Goal: Transaction & Acquisition: Obtain resource

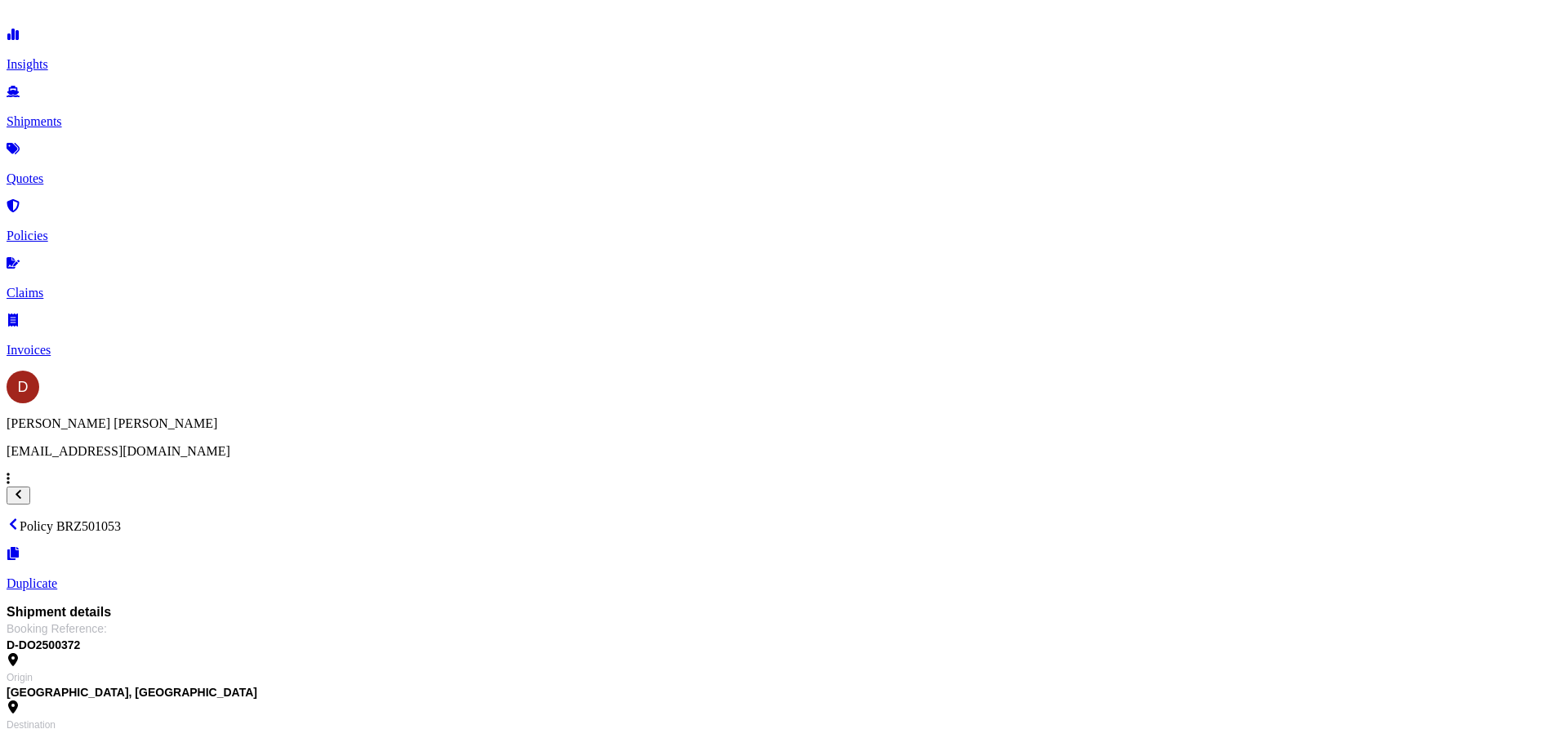
click at [106, 119] on link "Shipments" at bounding box center [784, 108] width 1555 height 42
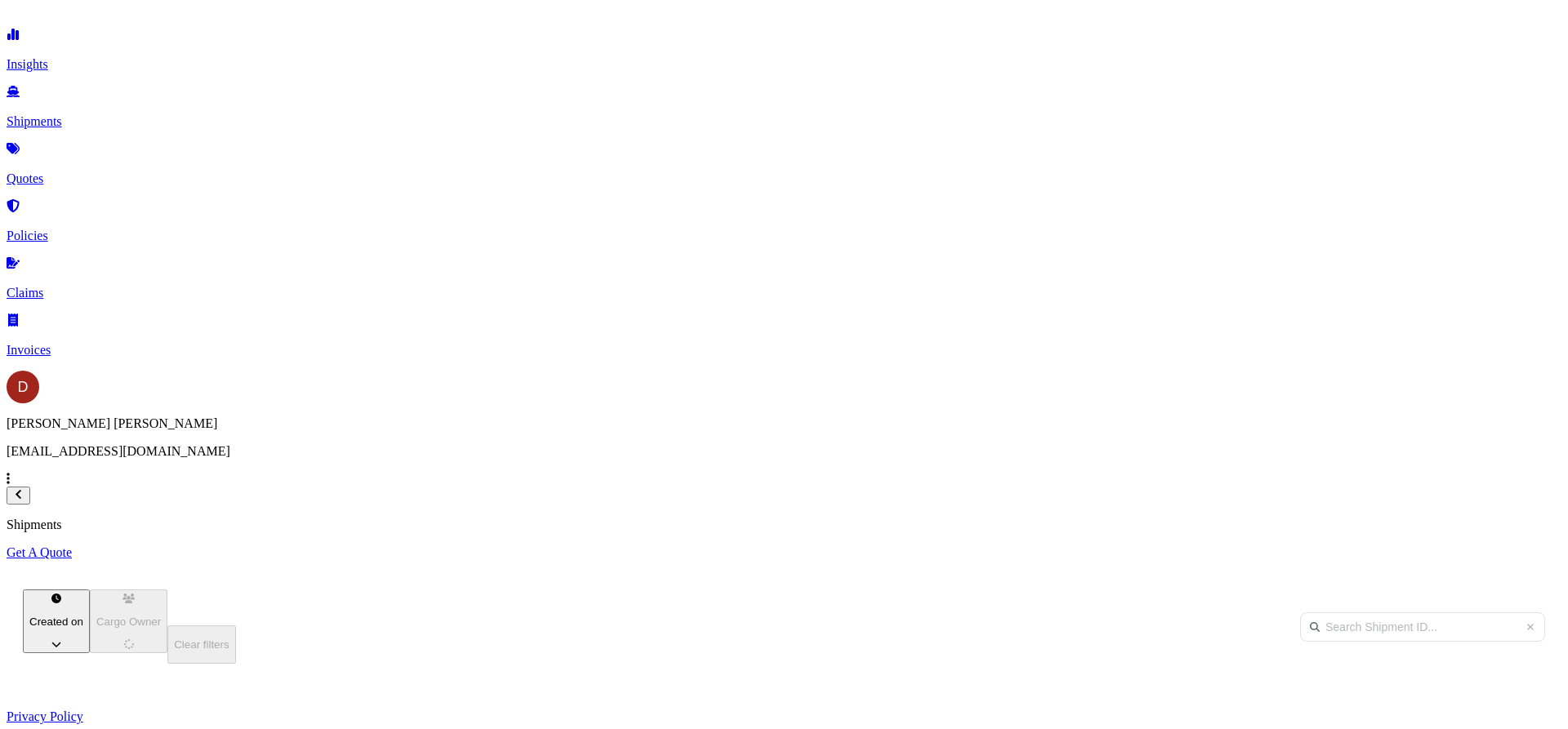
scroll to position [502, 1295]
click at [1508, 546] on p "Get A Quote" at bounding box center [784, 553] width 1555 height 15
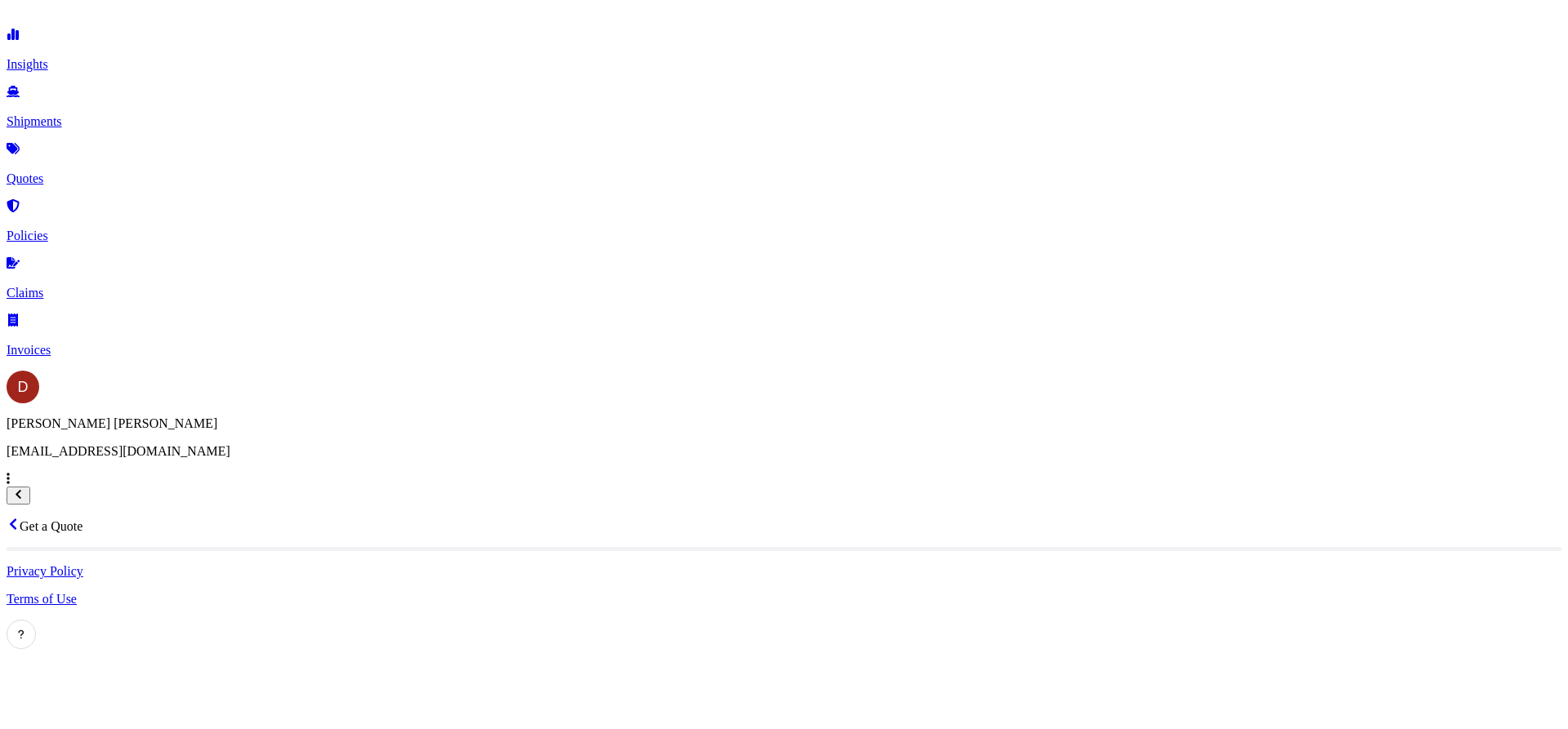
select select "Sea"
select select "1"
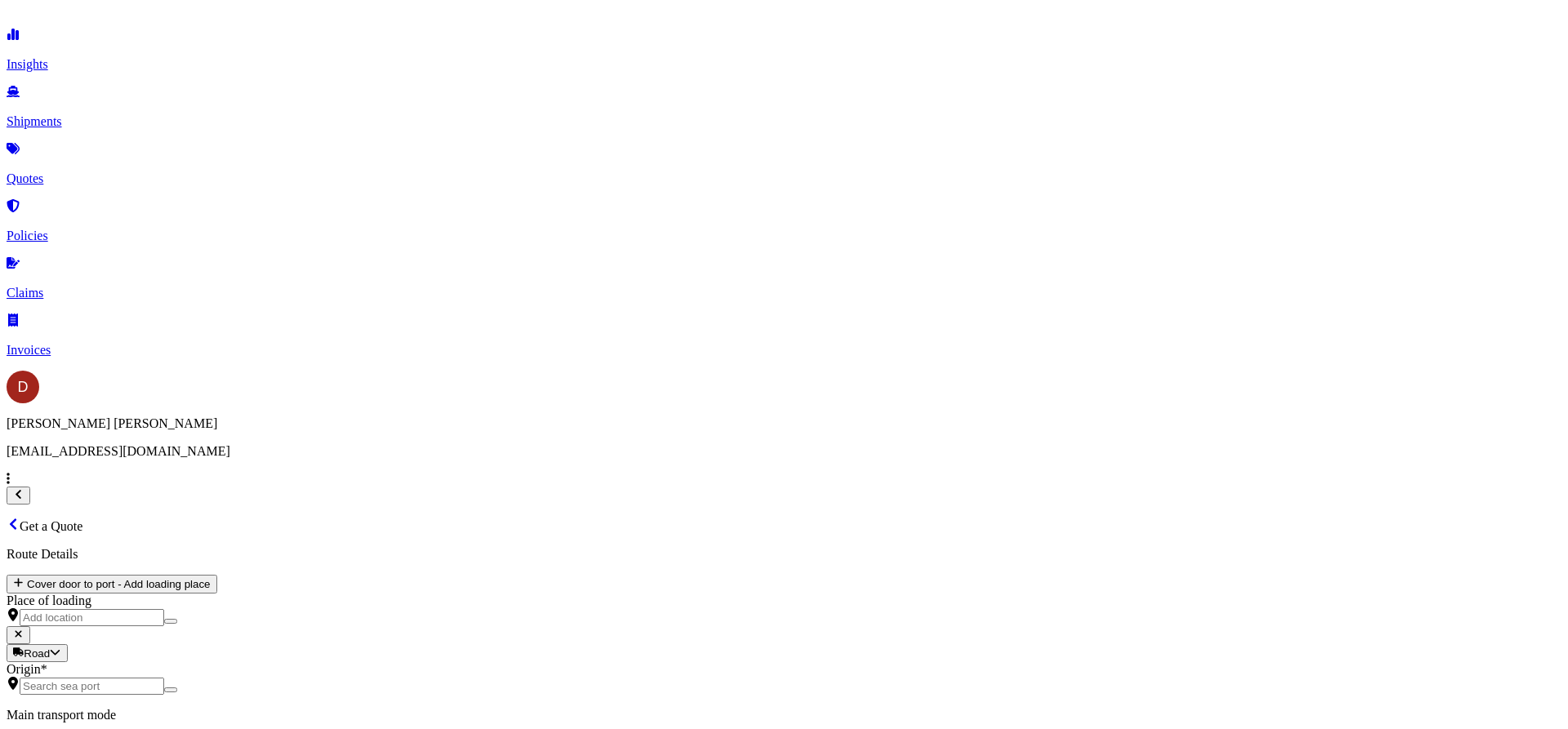
click at [164, 678] on input "Origin *" at bounding box center [92, 686] width 145 height 17
click at [318, 332] on body "0 options available. Insights Shipments Quotes Policies Claims Invoices D [PERS…" at bounding box center [784, 735] width 1555 height 1458
click at [287, 404] on div "Road" at bounding box center [275, 395] width 41 height 17
select select "Road"
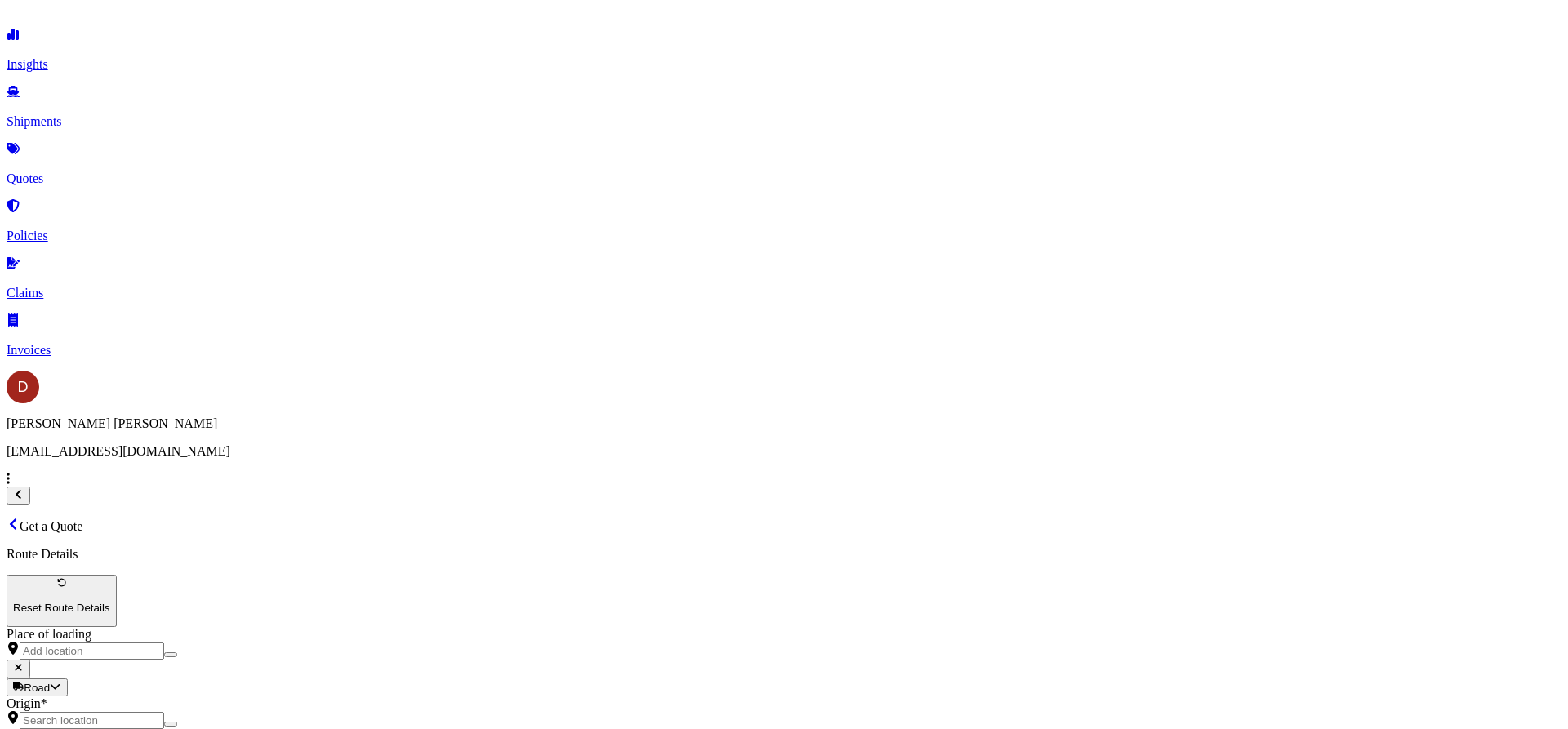
click at [273, 711] on div at bounding box center [784, 720] width 1555 height 18
click at [164, 712] on input "Origin *" at bounding box center [92, 720] width 145 height 17
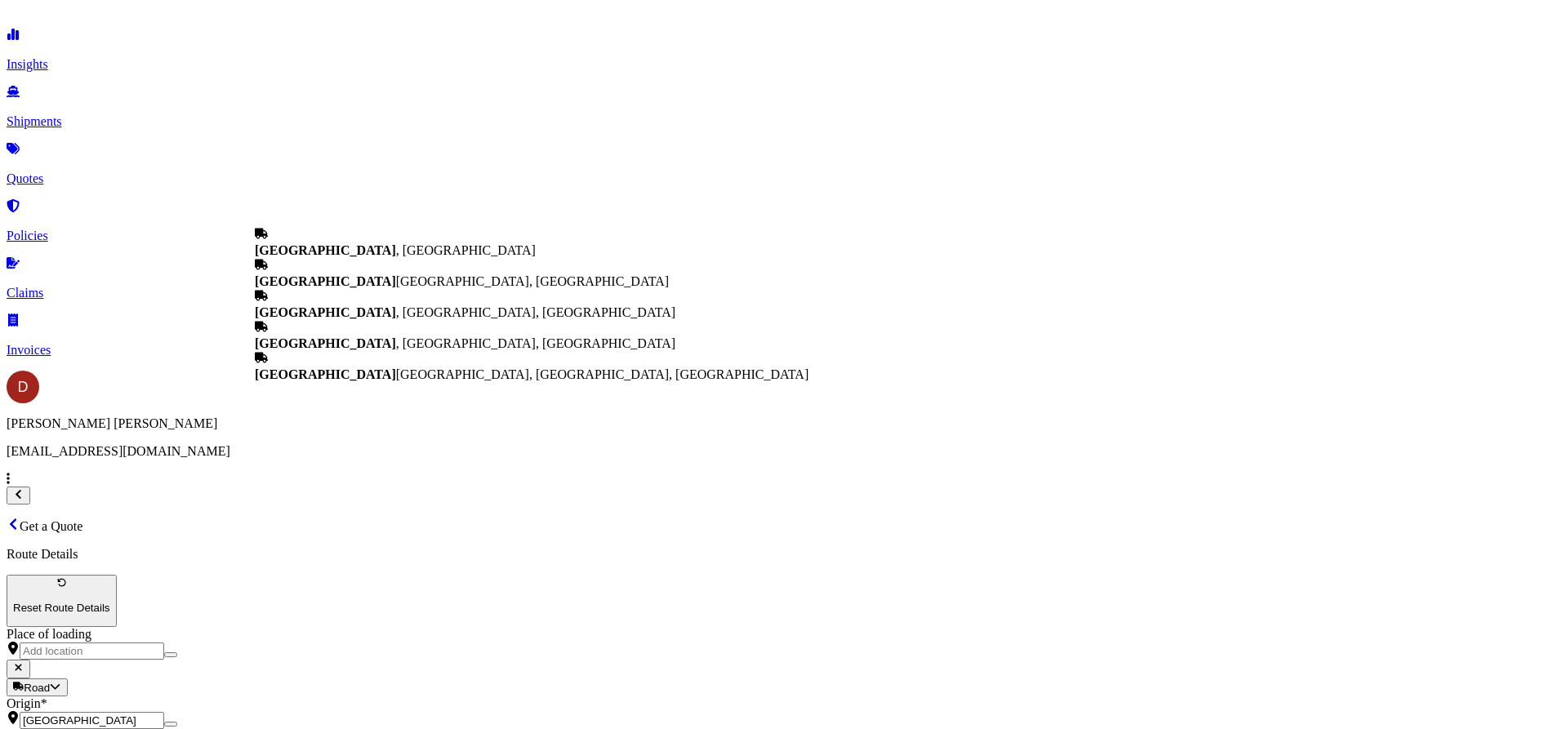
click at [328, 249] on b "[GEOGRAPHIC_DATA]" at bounding box center [325, 250] width 141 height 14
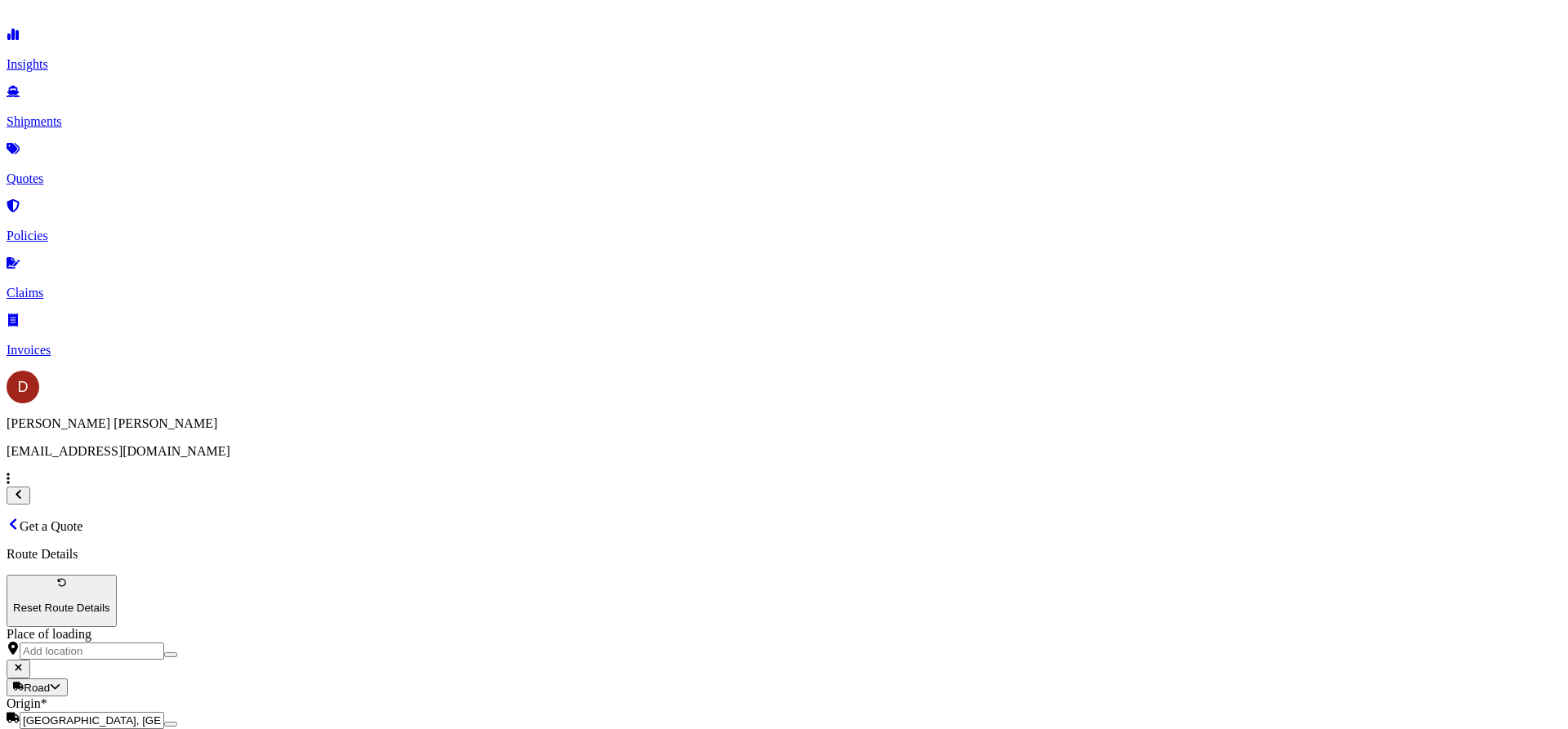
type input "[GEOGRAPHIC_DATA], [GEOGRAPHIC_DATA]"
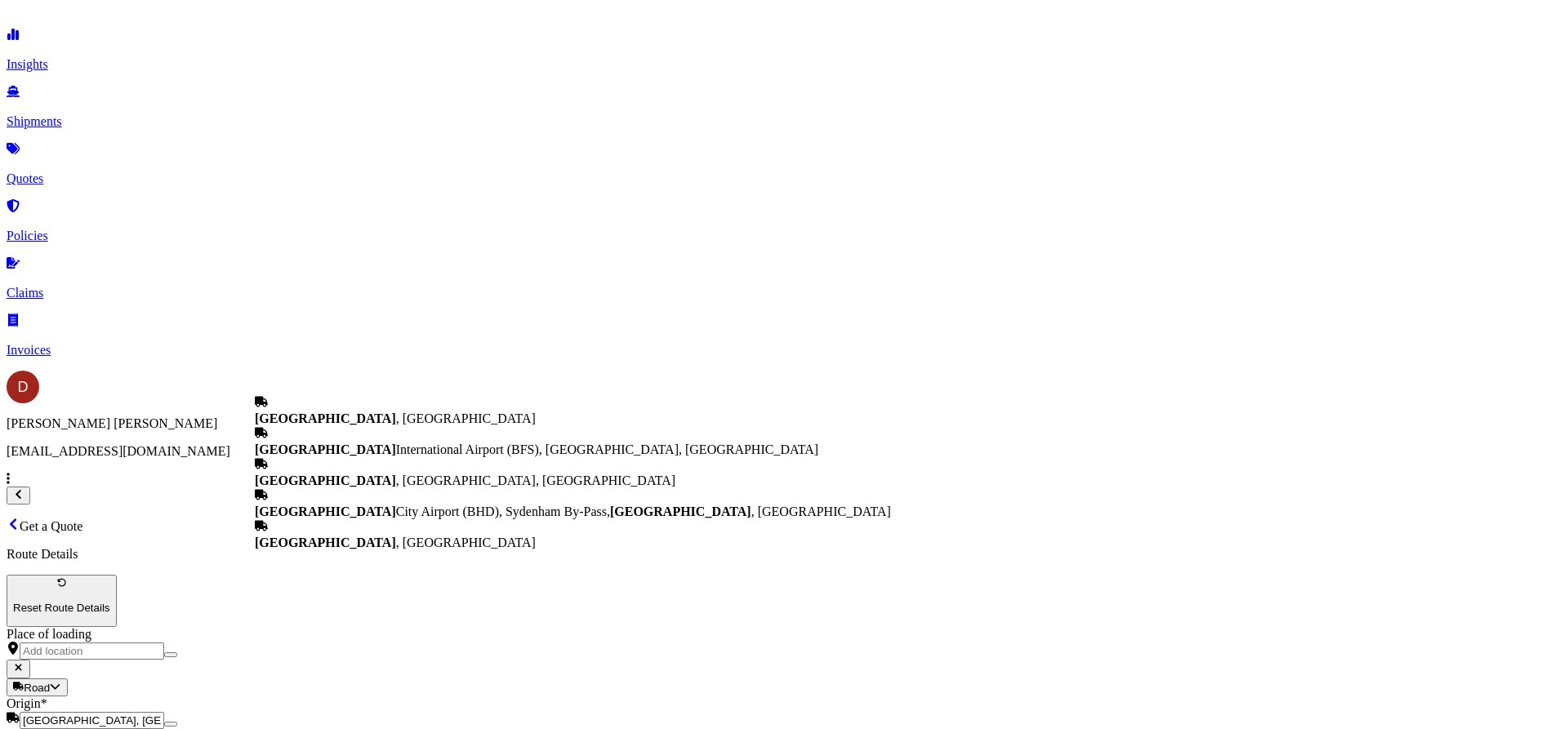
click at [343, 427] on div "[GEOGRAPHIC_DATA] , [GEOGRAPHIC_DATA]" at bounding box center [573, 410] width 636 height 31
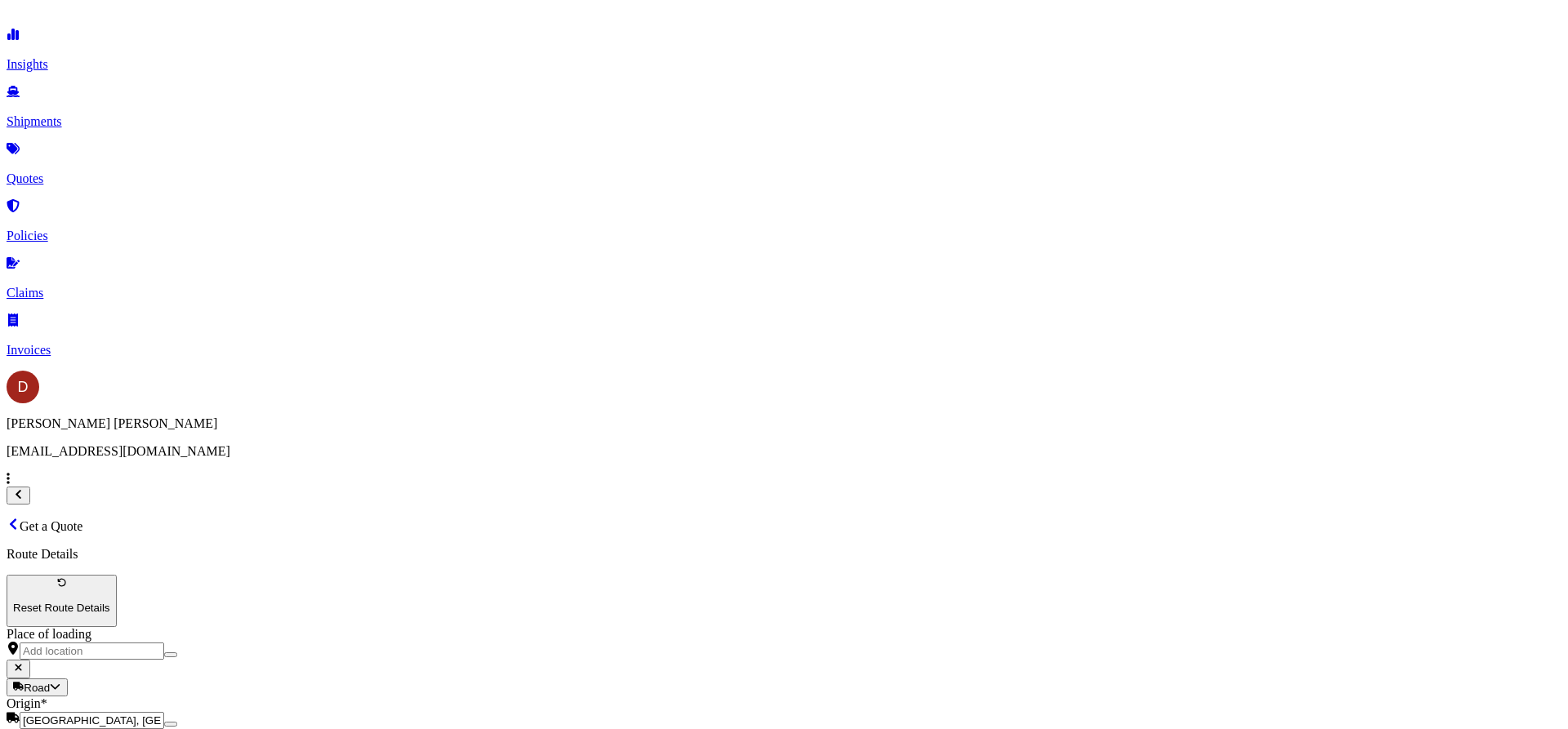
type input "[GEOGRAPHIC_DATA], [GEOGRAPHIC_DATA]"
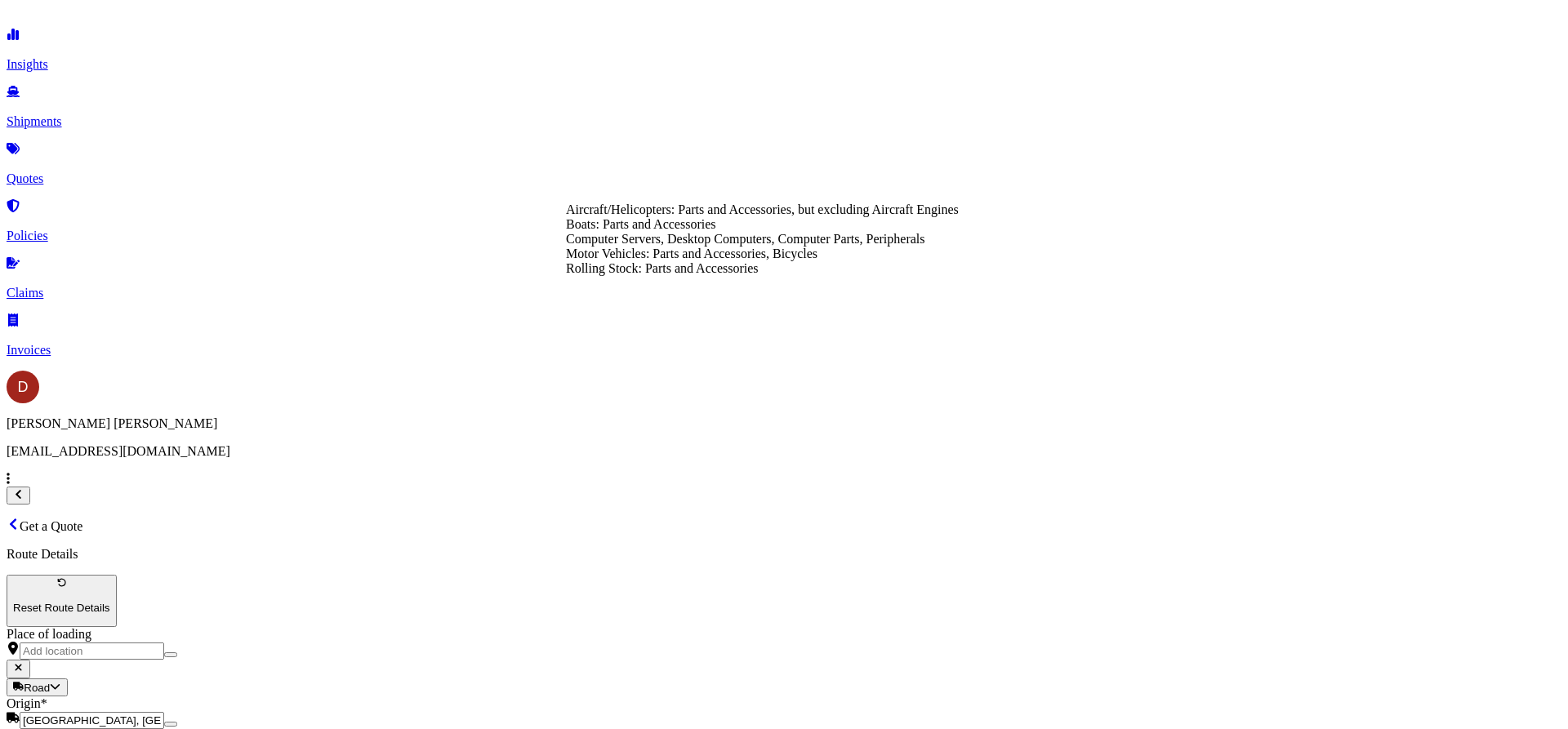
click at [686, 276] on div "Rolling Stock: Parts and Accessories" at bounding box center [762, 269] width 393 height 15
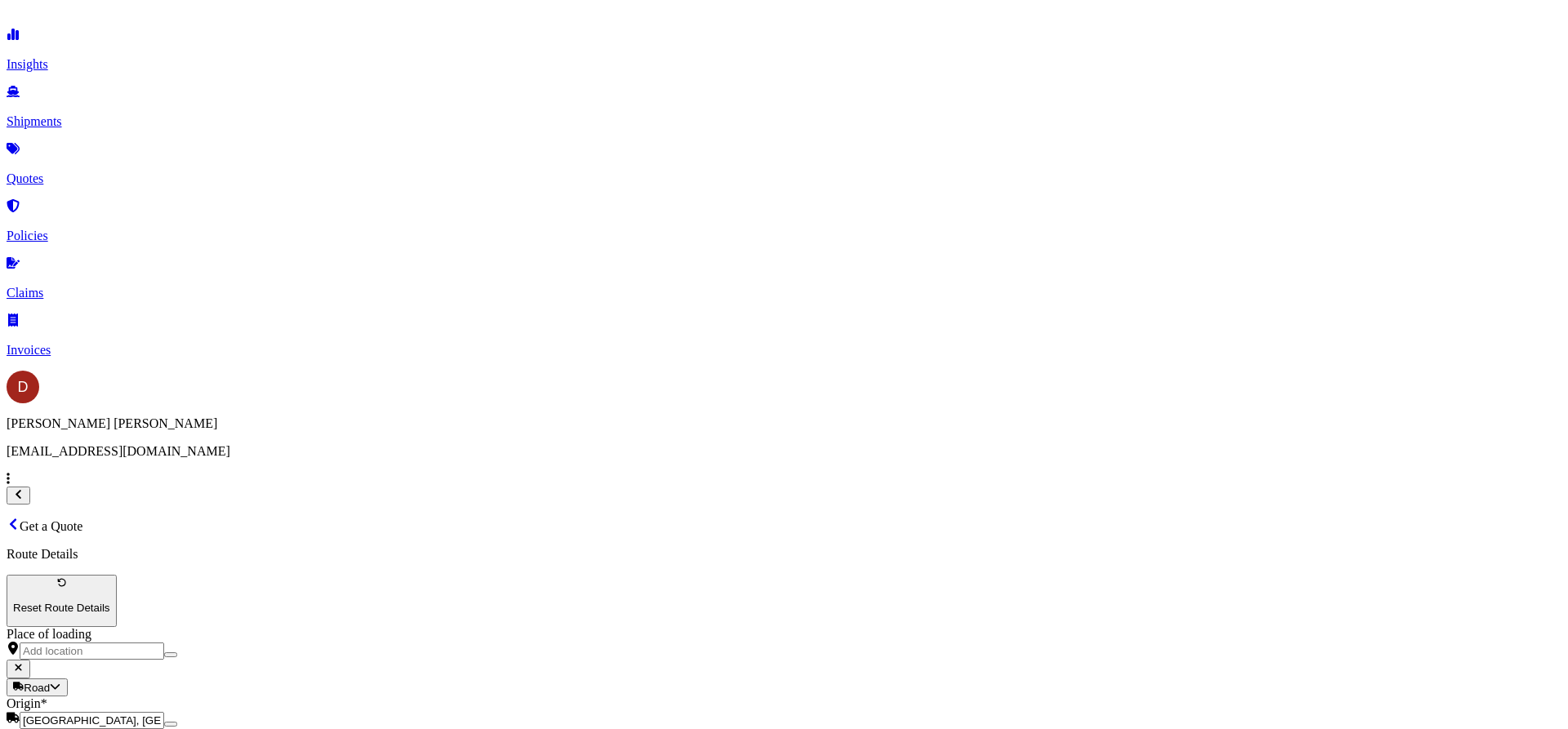
type input "Rolling Stock: Parts and Accessories"
type textarea "Wires"
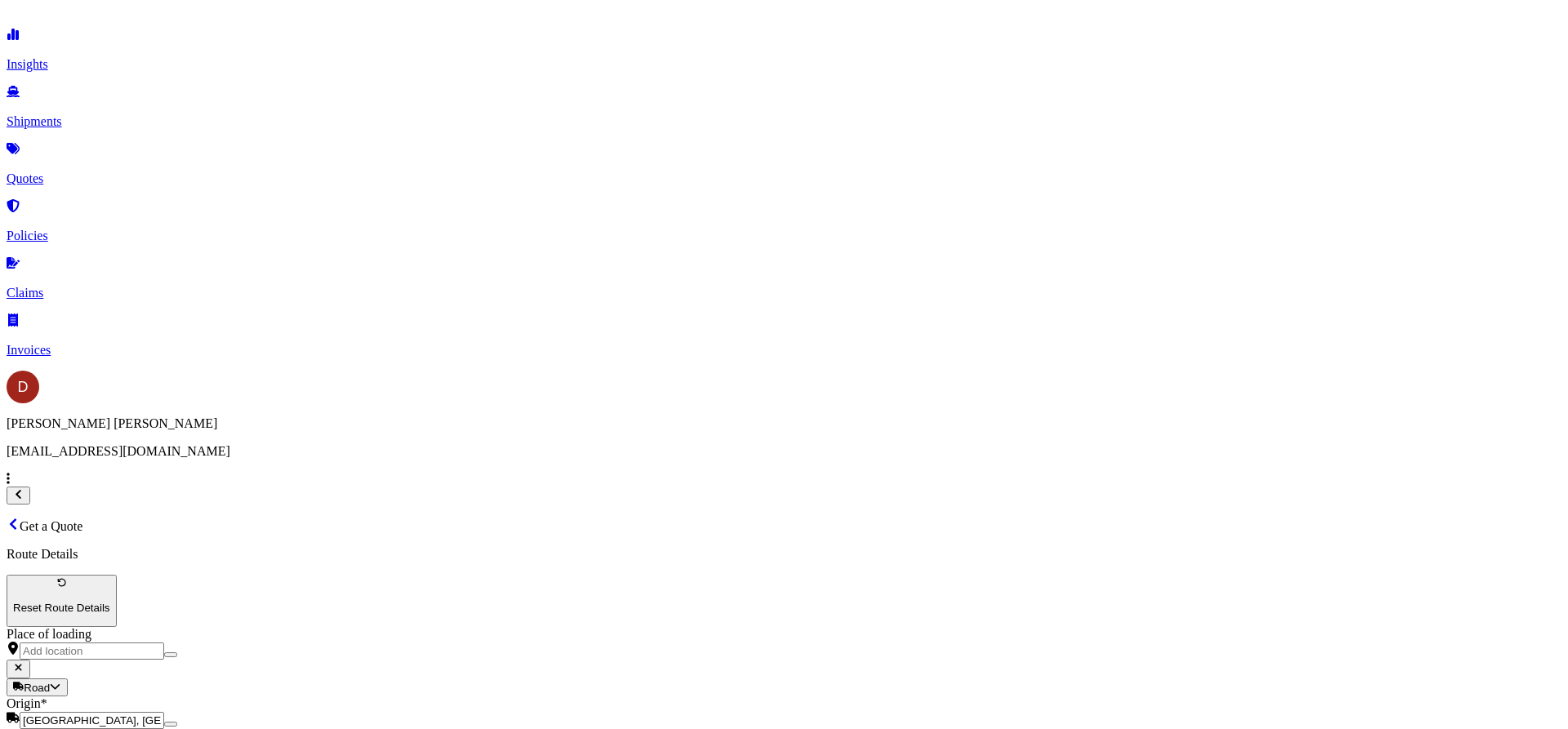
type input "50000"
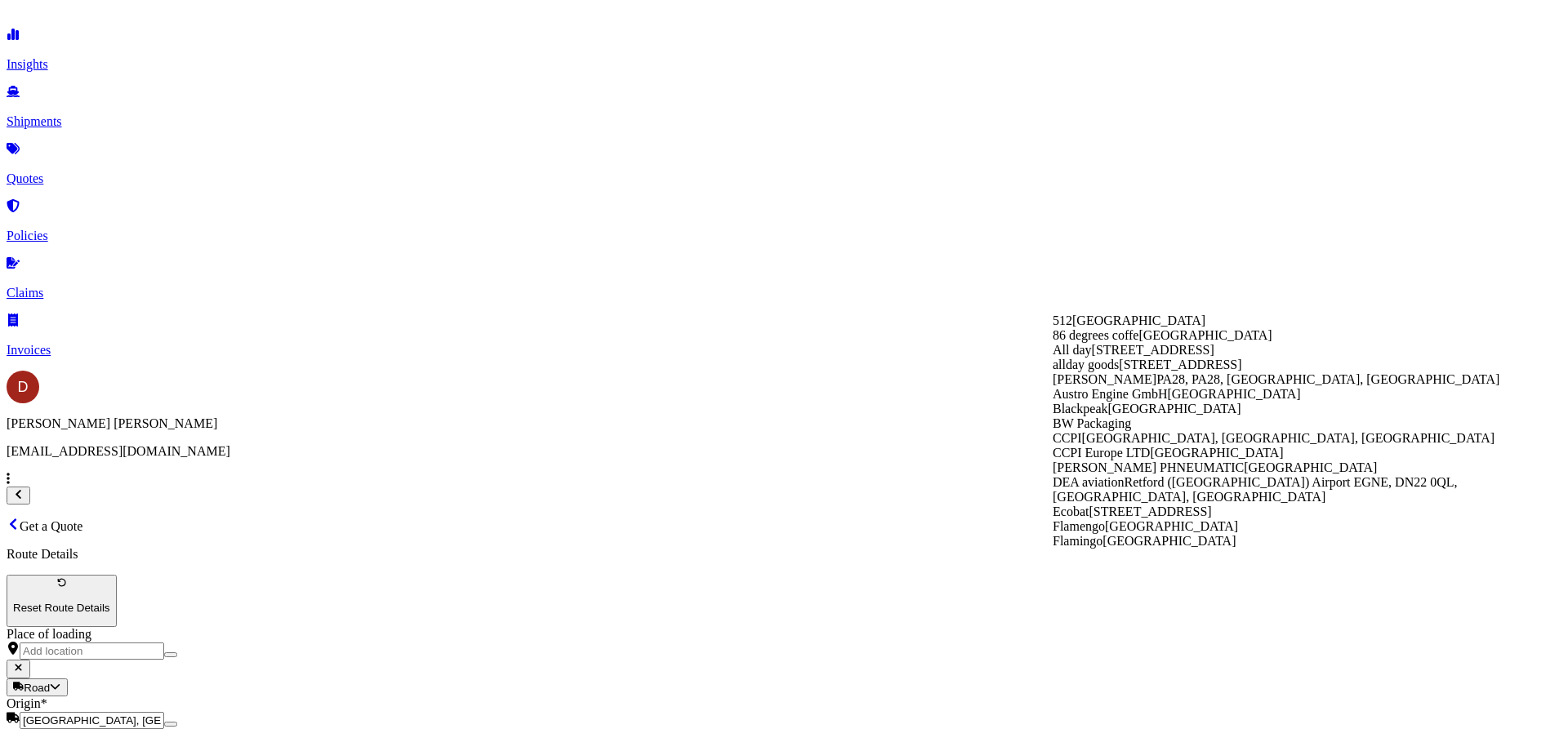
click at [1126, 329] on div "512 [GEOGRAPHIC_DATA]" at bounding box center [1310, 321] width 516 height 15
type input "512"
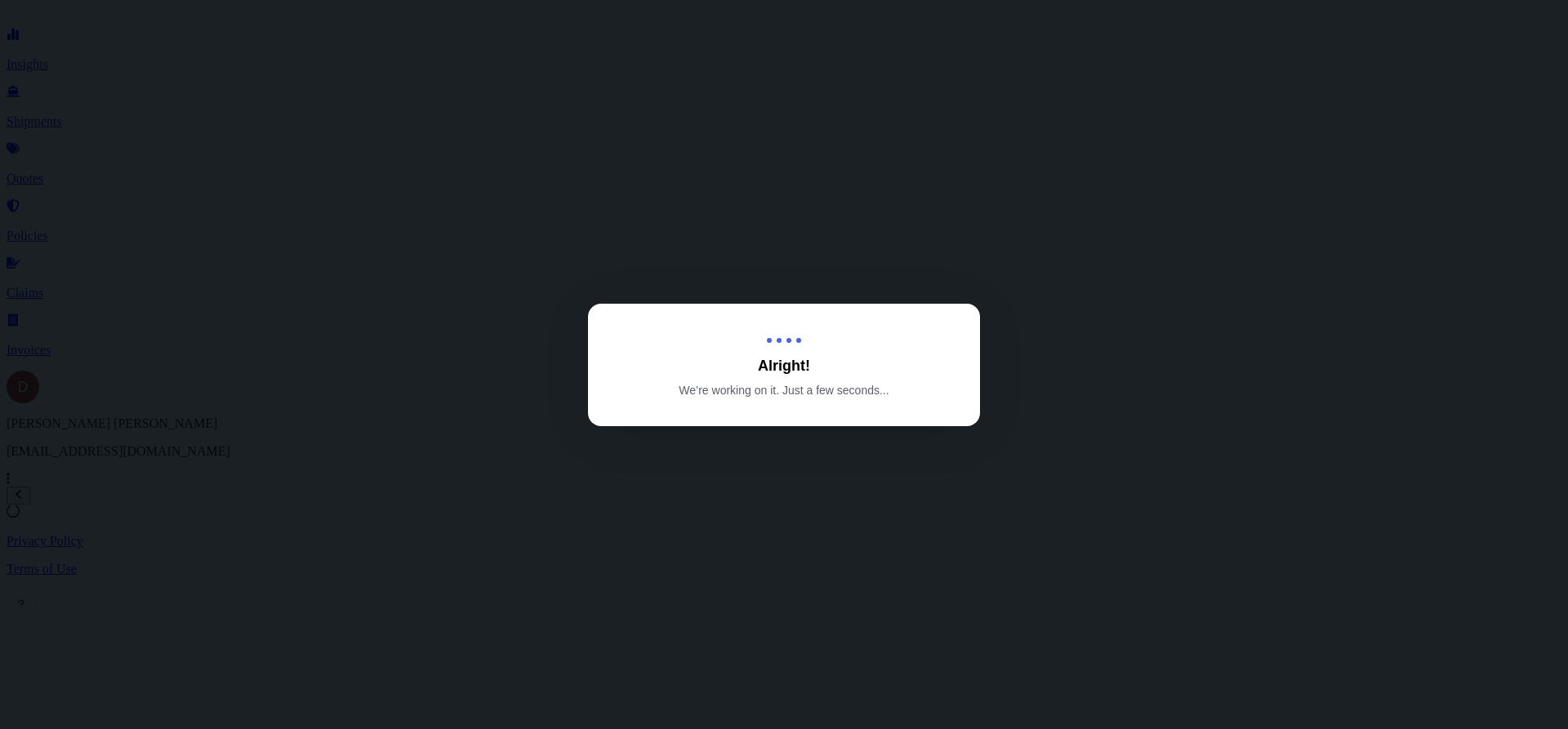
select select "Road"
select select "1"
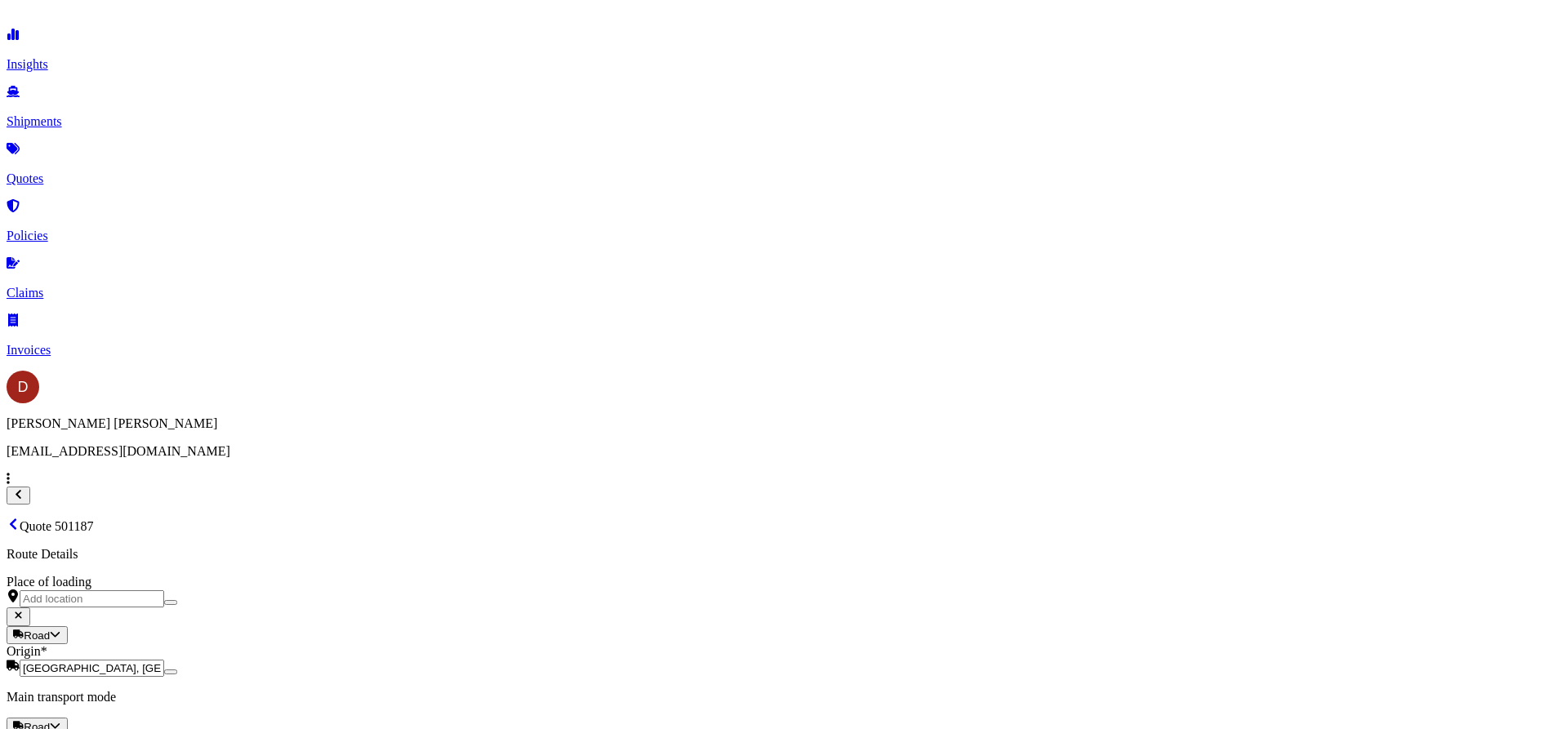
click at [325, 644] on div "Origin * [GEOGRAPHIC_DATA], [GEOGRAPHIC_DATA]" at bounding box center [784, 660] width 1555 height 33
click at [164, 660] on input "[GEOGRAPHIC_DATA], [GEOGRAPHIC_DATA]" at bounding box center [92, 668] width 145 height 17
click at [325, 644] on div "Origin * [GEOGRAPHIC_DATA], [GEOGRAPHIC_DATA]" at bounding box center [784, 660] width 1555 height 33
click at [164, 660] on input "[GEOGRAPHIC_DATA], [GEOGRAPHIC_DATA]" at bounding box center [92, 668] width 145 height 17
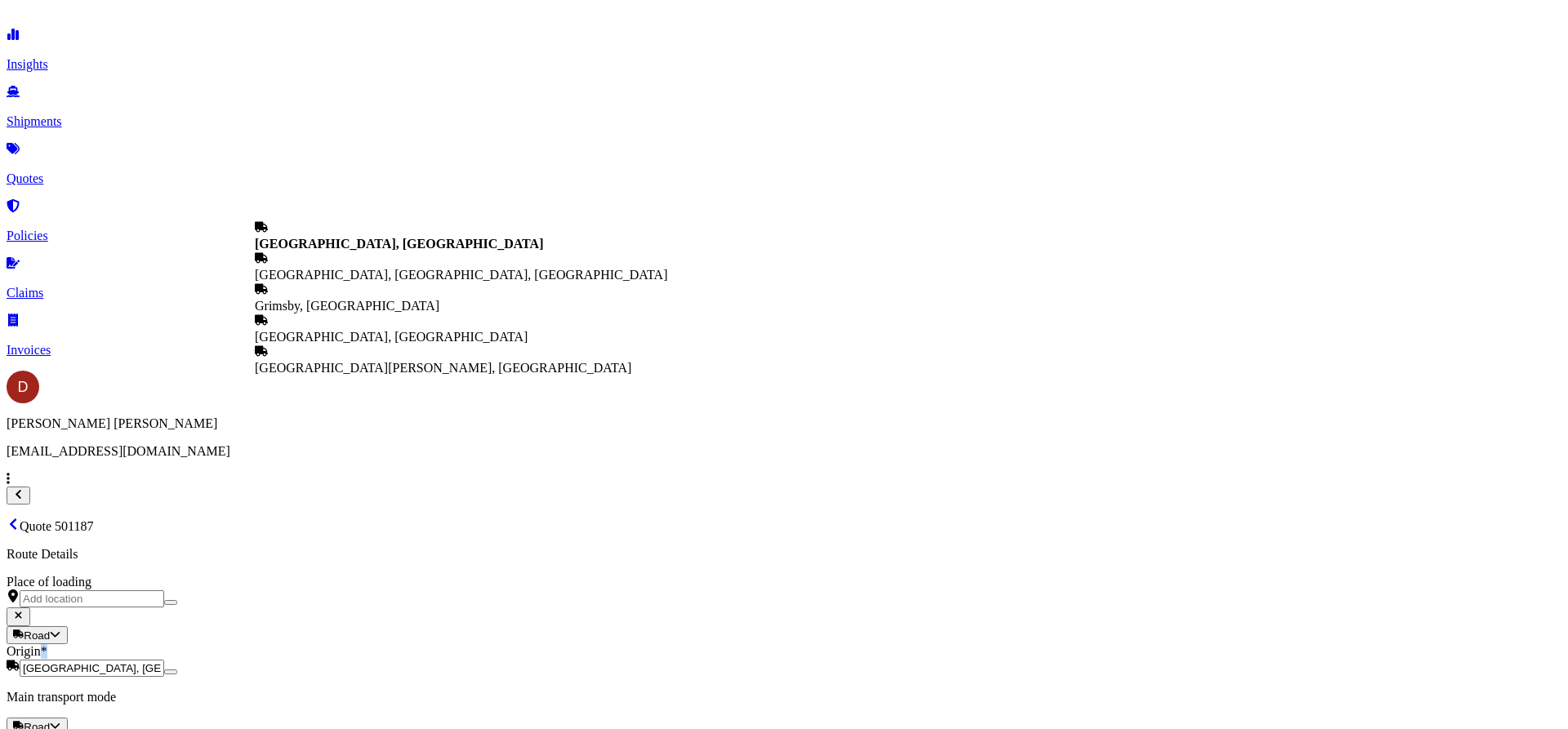
click at [325, 644] on div "Origin * [GEOGRAPHIC_DATA], [GEOGRAPHIC_DATA]" at bounding box center [784, 660] width 1555 height 33
click at [164, 660] on input "[GEOGRAPHIC_DATA], [GEOGRAPHIC_DATA]" at bounding box center [92, 668] width 145 height 17
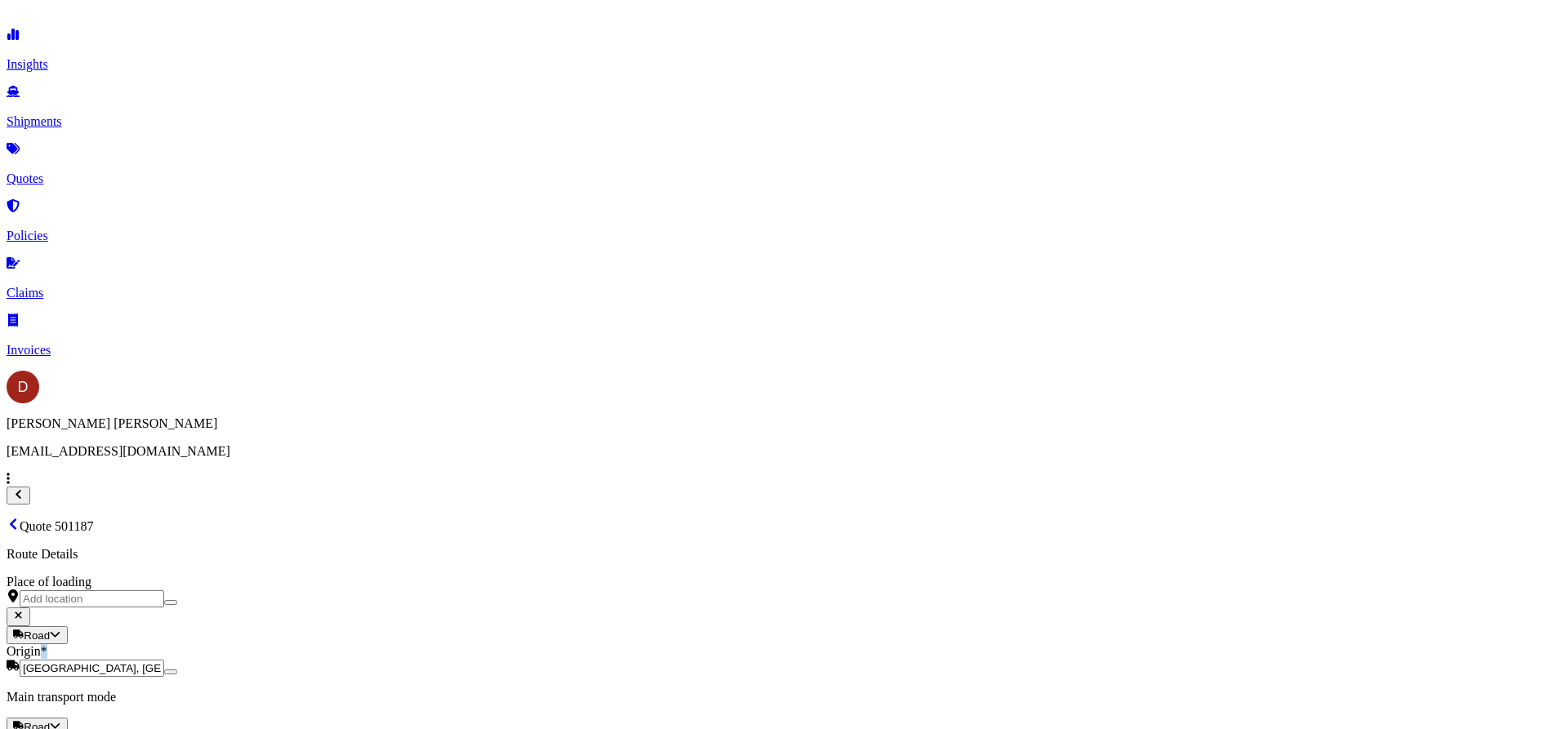
click at [325, 644] on div "Origin * [GEOGRAPHIC_DATA], [GEOGRAPHIC_DATA]" at bounding box center [784, 660] width 1555 height 33
click at [164, 660] on input "[GEOGRAPHIC_DATA], [GEOGRAPHIC_DATA]" at bounding box center [92, 668] width 145 height 17
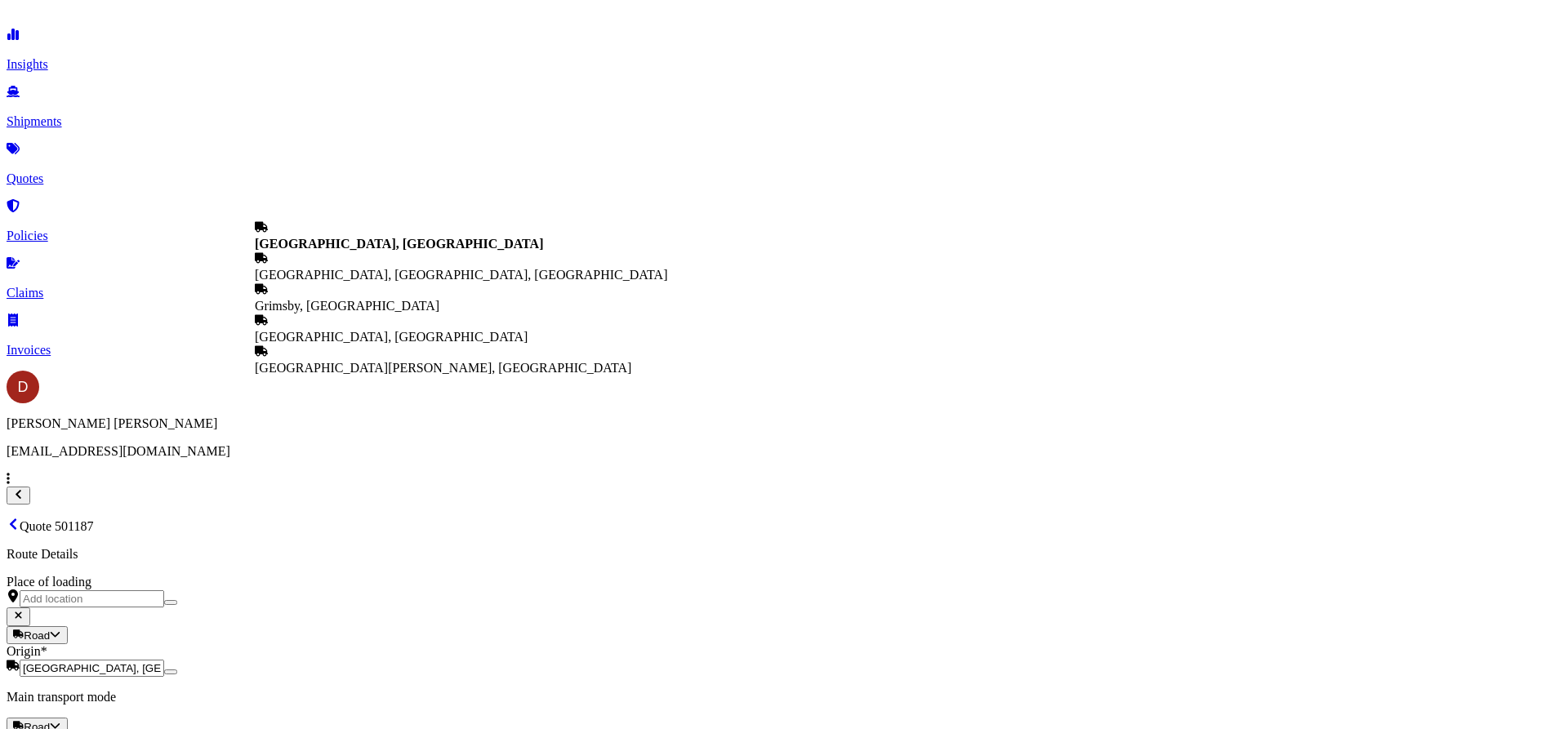
drag, startPoint x: 373, startPoint y: 191, endPoint x: 208, endPoint y: 205, distance: 165.6
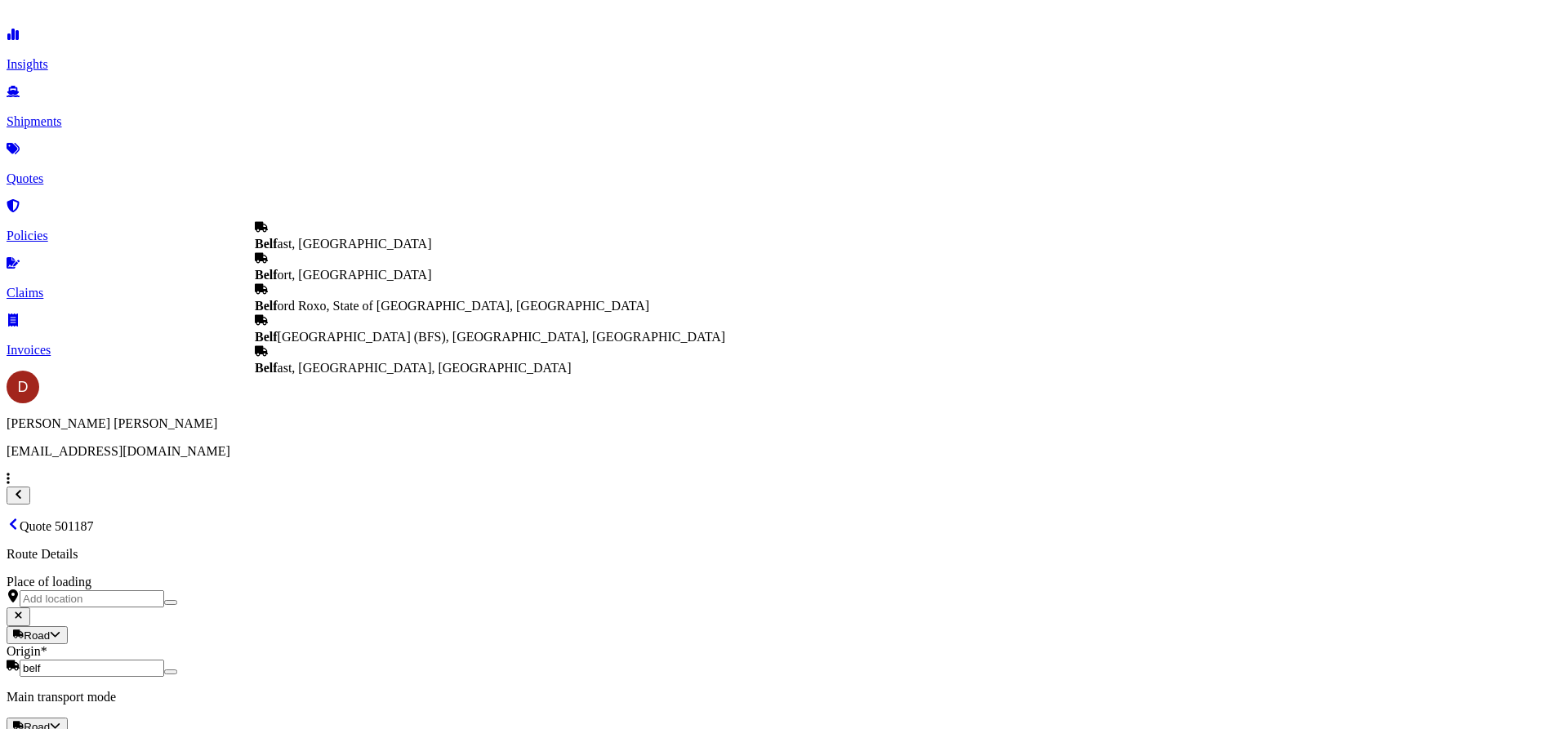
click at [278, 240] on b "Belf" at bounding box center [266, 244] width 23 height 14
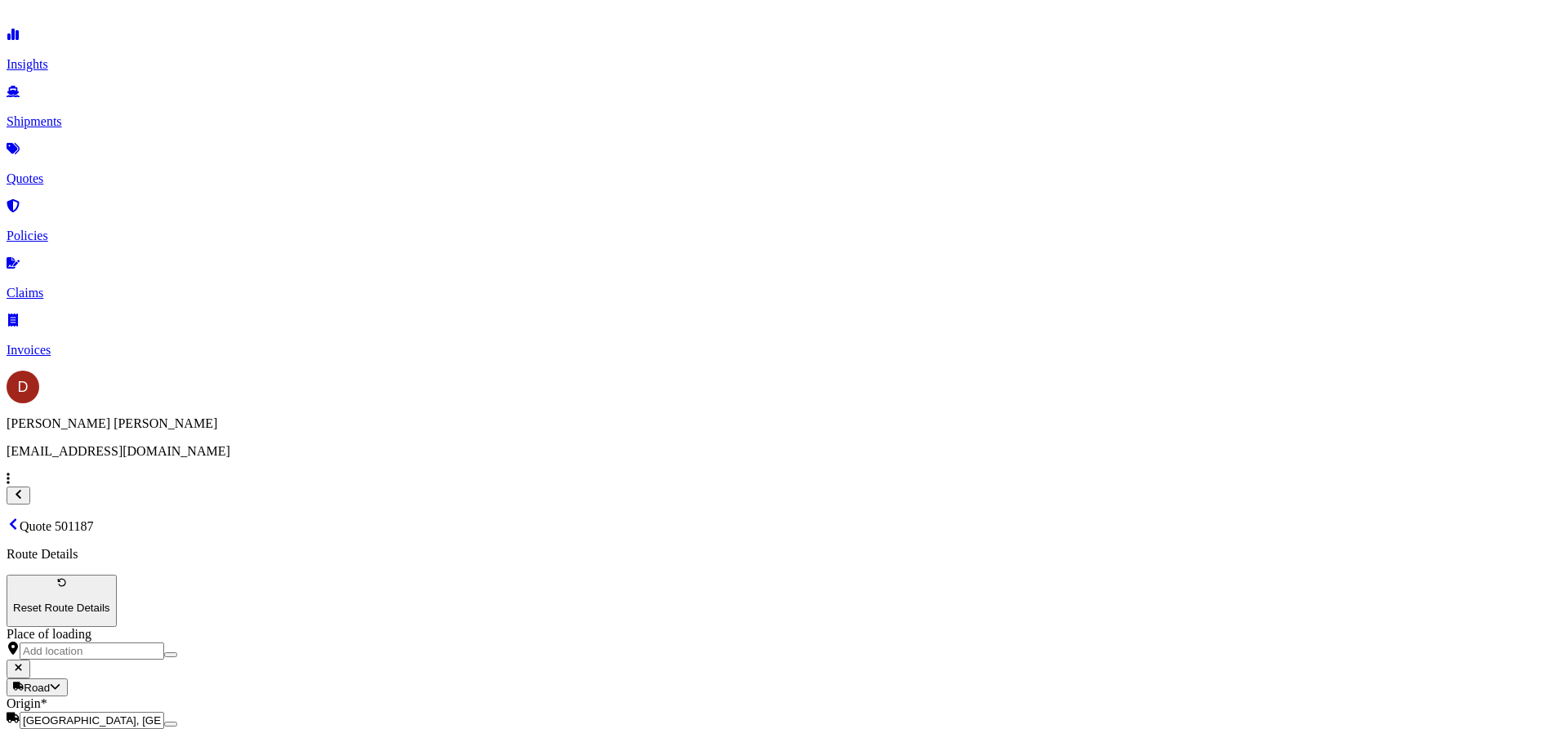
type input "[GEOGRAPHIC_DATA], [GEOGRAPHIC_DATA]"
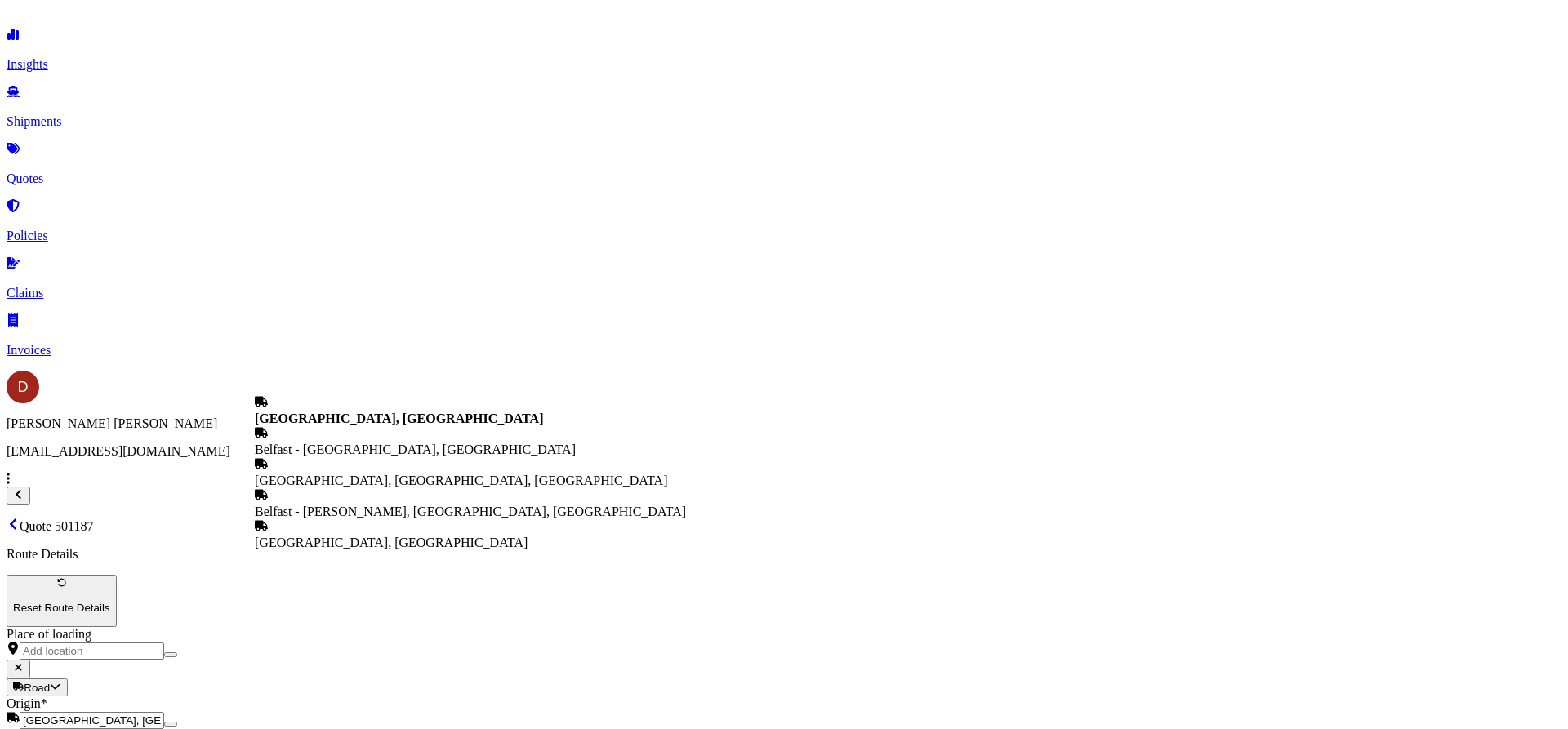
drag, startPoint x: 286, startPoint y: 372, endPoint x: 11, endPoint y: 348, distance: 276.0
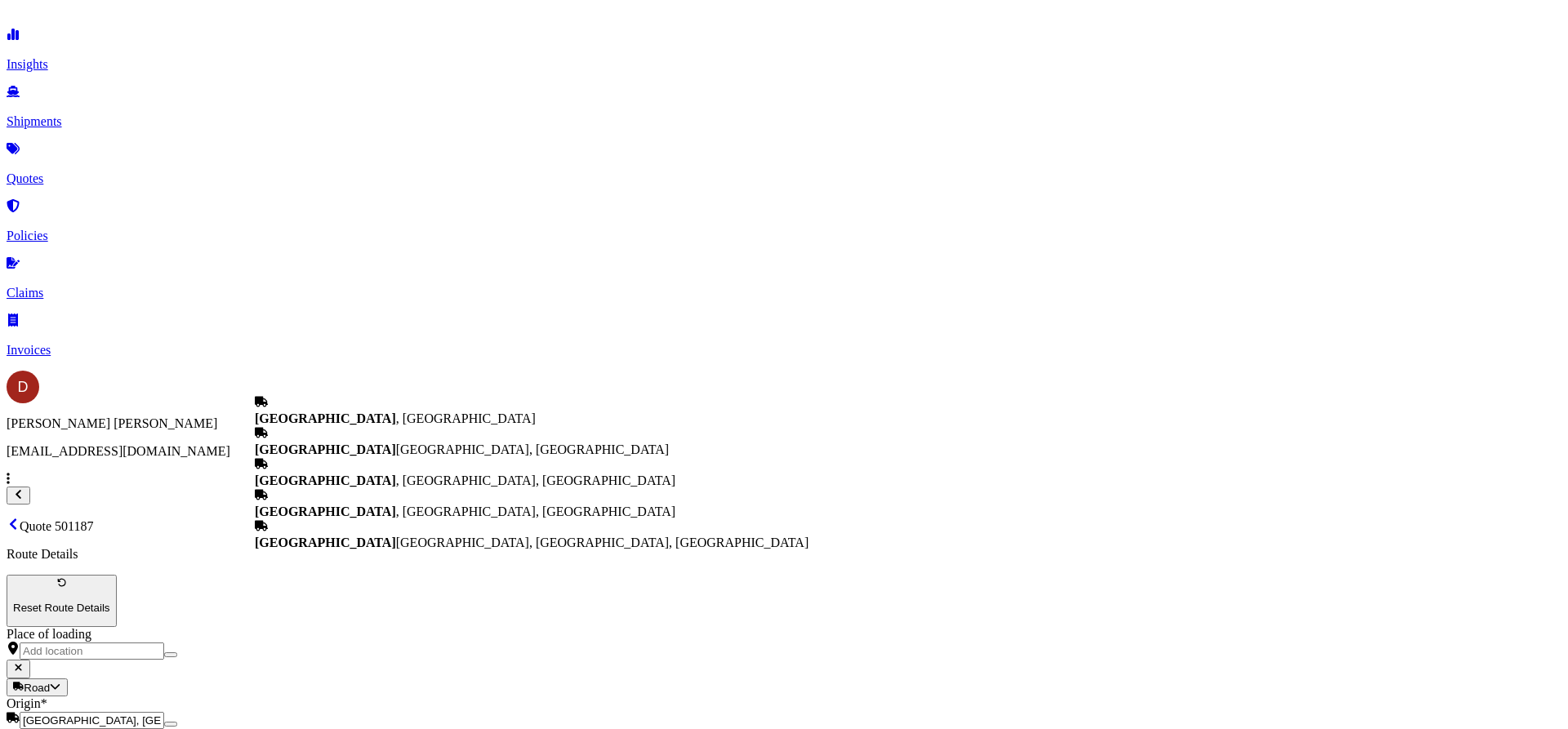
click at [353, 427] on div "[GEOGRAPHIC_DATA] , [GEOGRAPHIC_DATA]" at bounding box center [531, 410] width 554 height 31
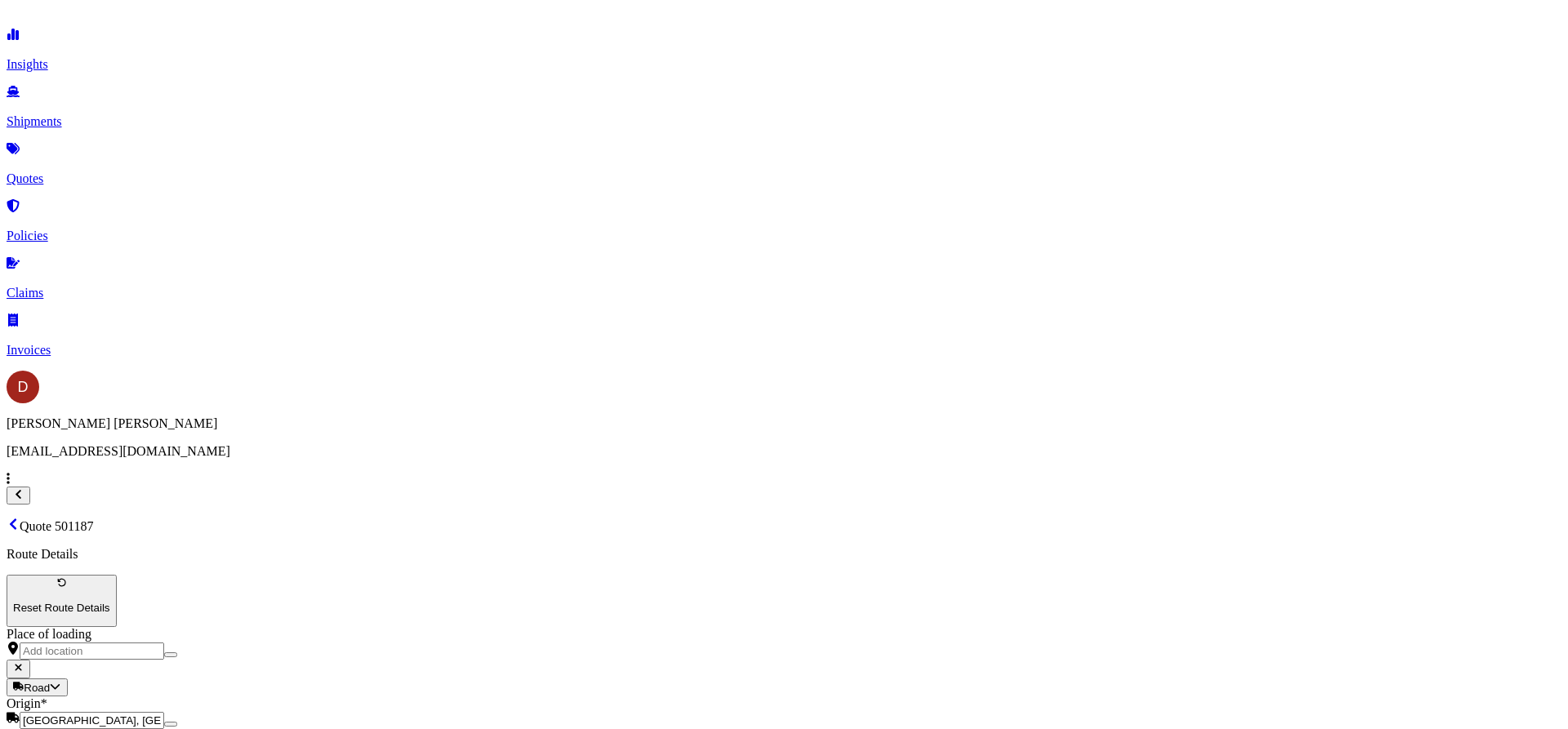
type input "[GEOGRAPHIC_DATA], [GEOGRAPHIC_DATA]"
select select "Road"
select select "1"
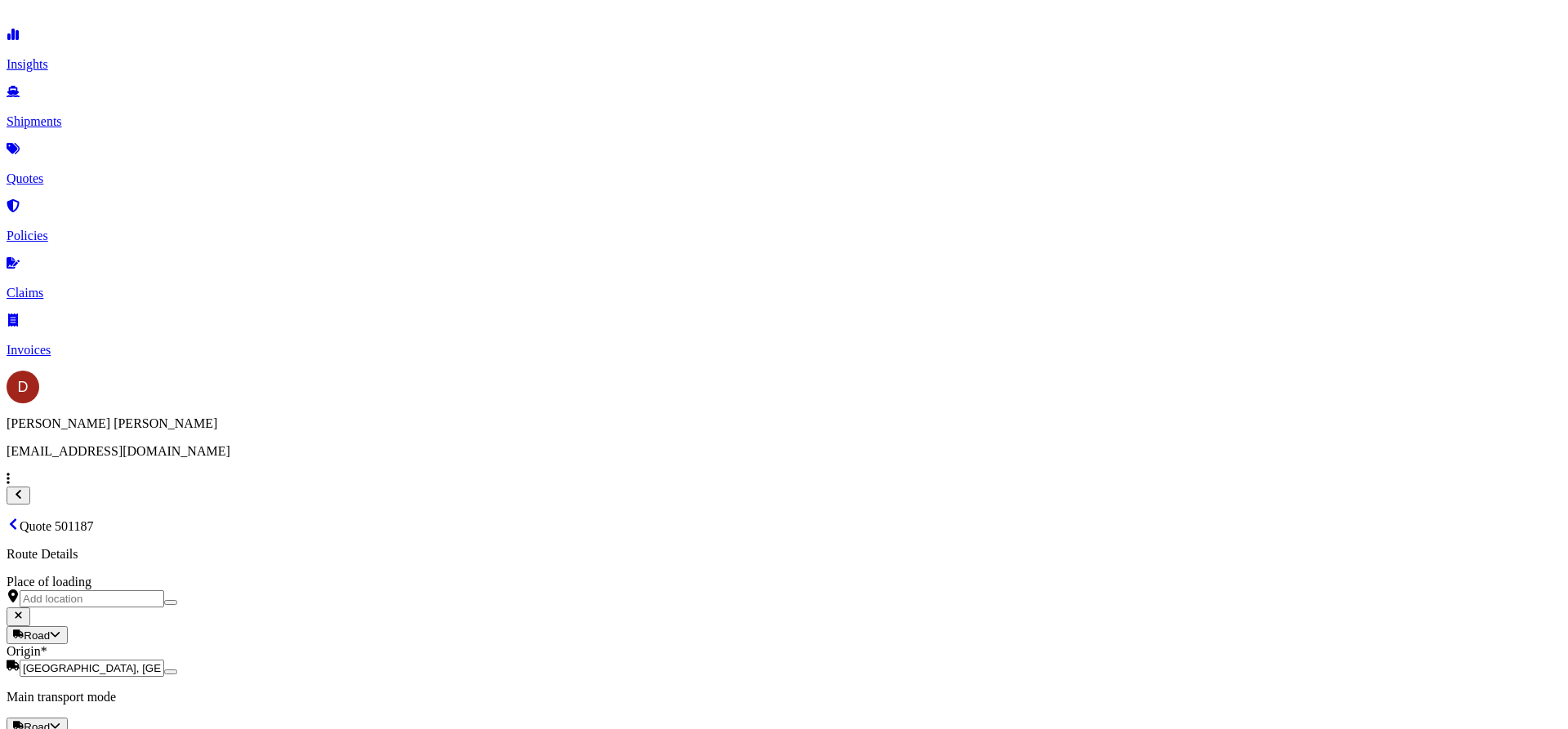
click at [97, 148] on link "Quotes" at bounding box center [784, 165] width 1555 height 42
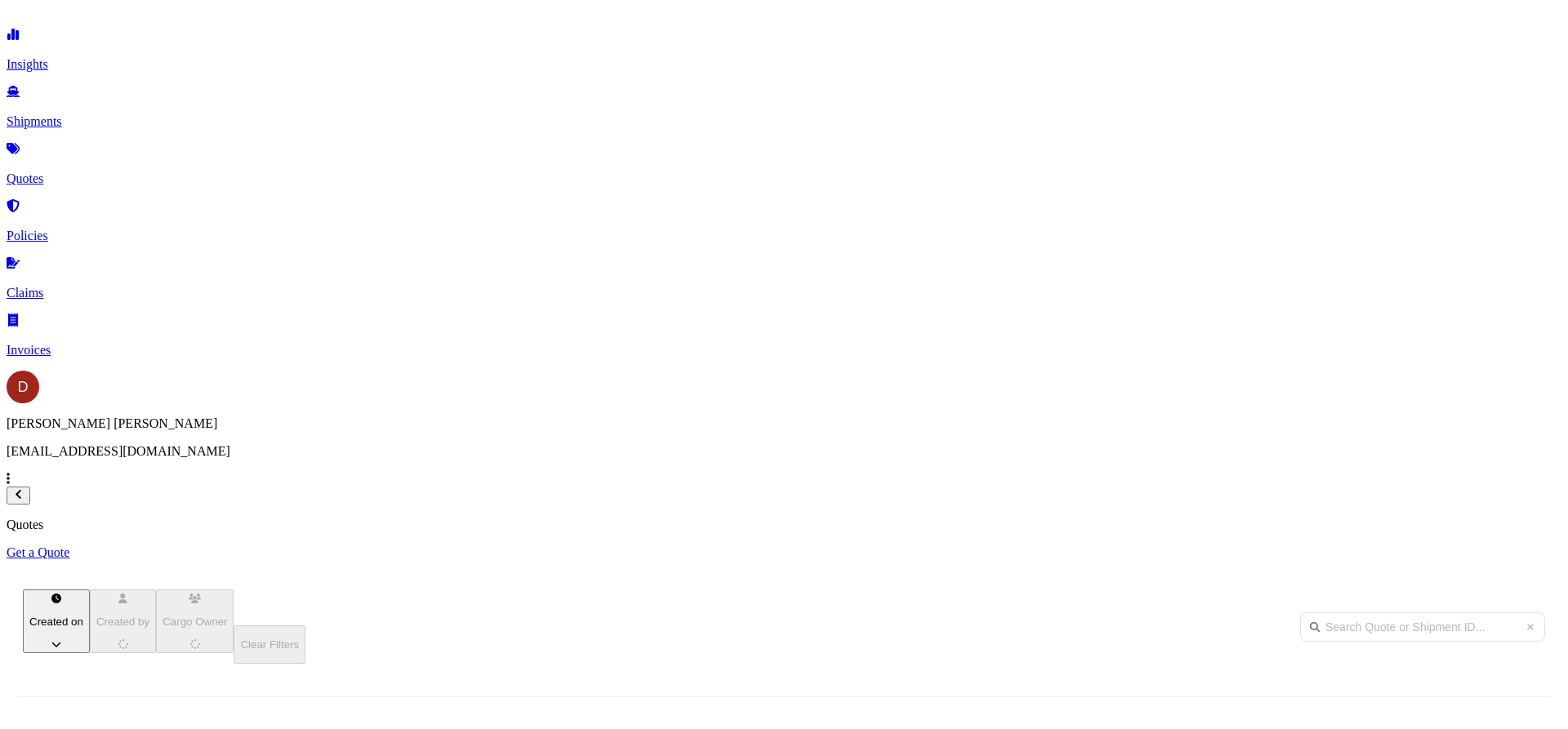
scroll to position [451, 1295]
click at [85, 206] on link "Policies" at bounding box center [784, 222] width 1555 height 42
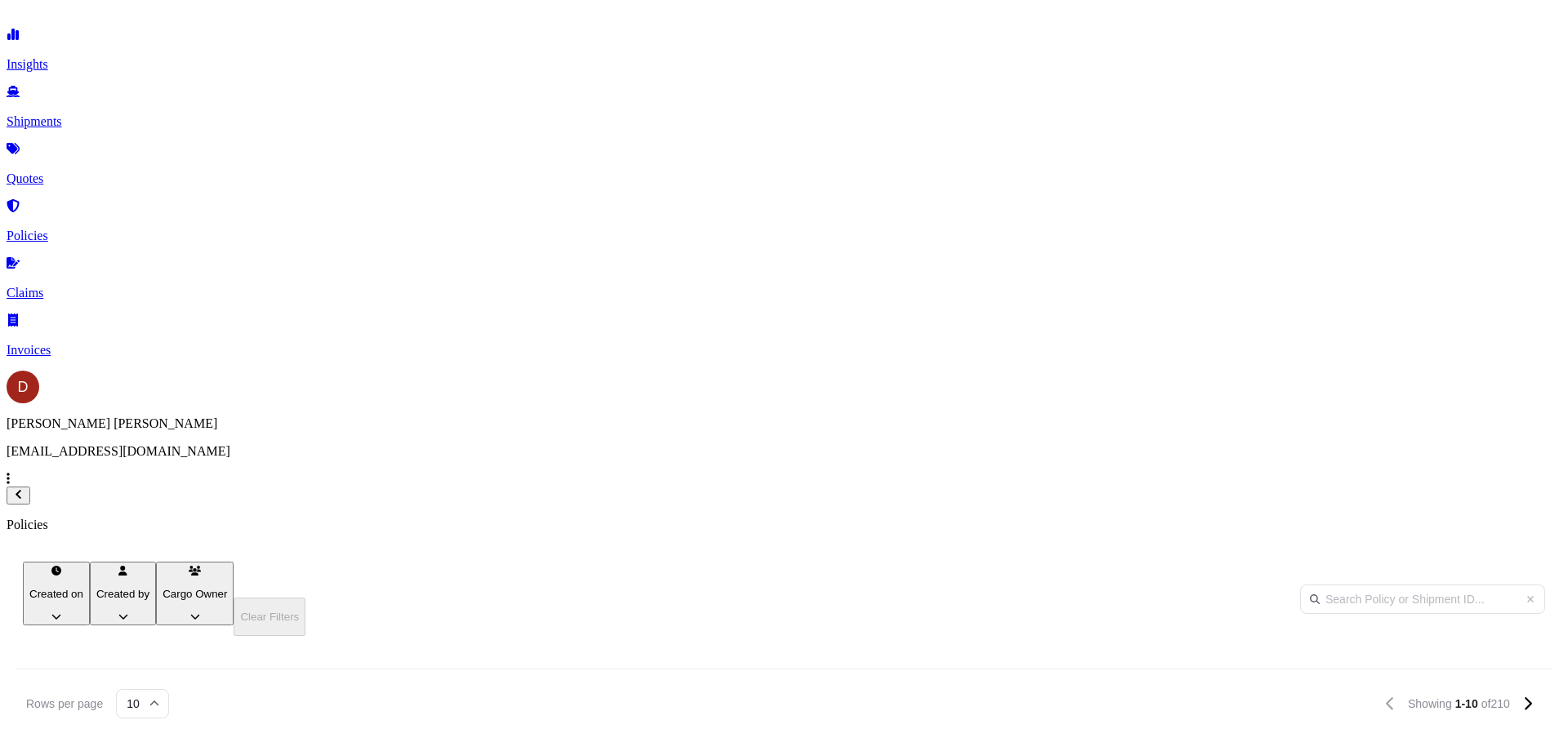
scroll to position [142, 0]
click at [1513, 691] on button at bounding box center [1527, 704] width 28 height 26
click at [1444, 272] on p "Duplicate quote" at bounding box center [1436, 279] width 110 height 15
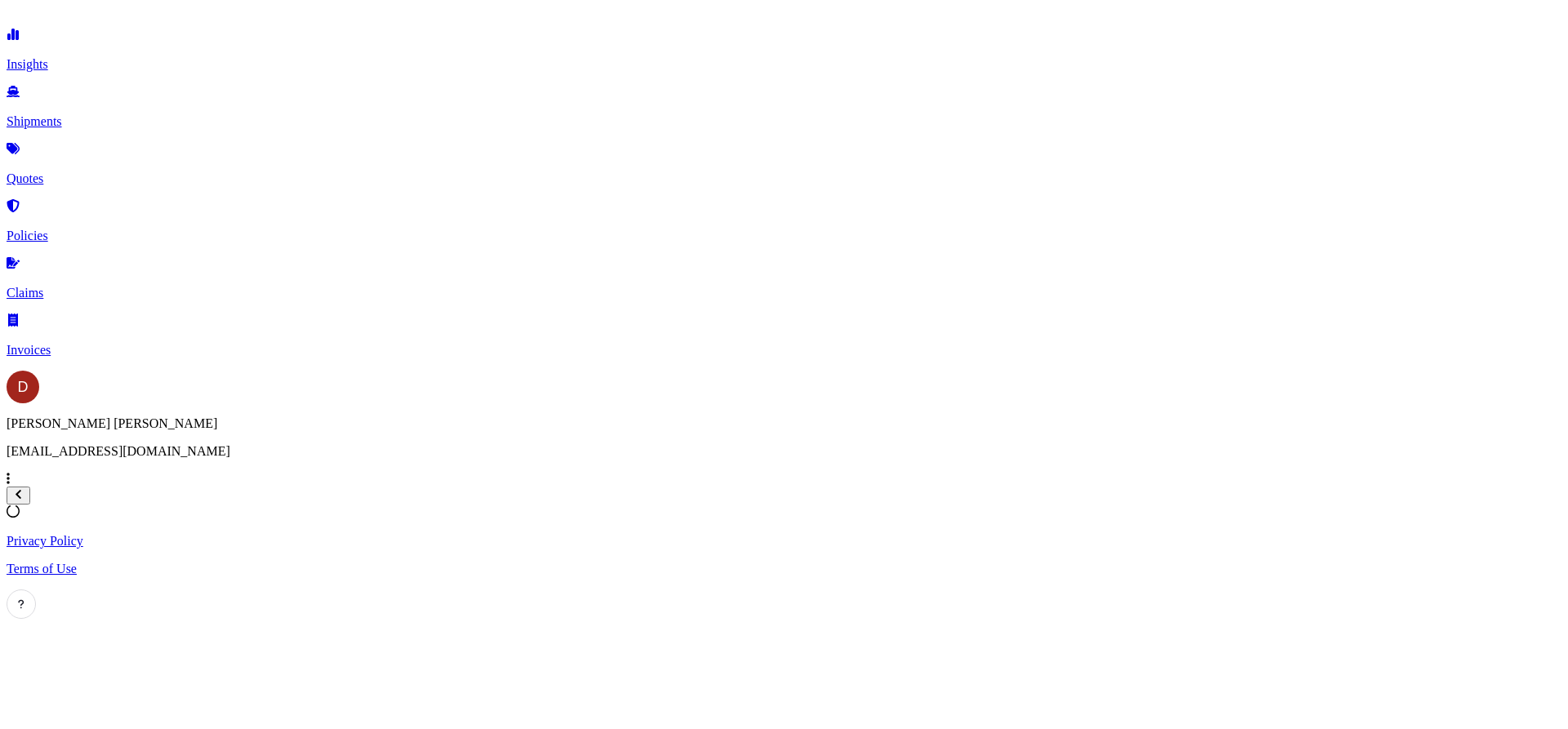
select select "Road"
select select "1"
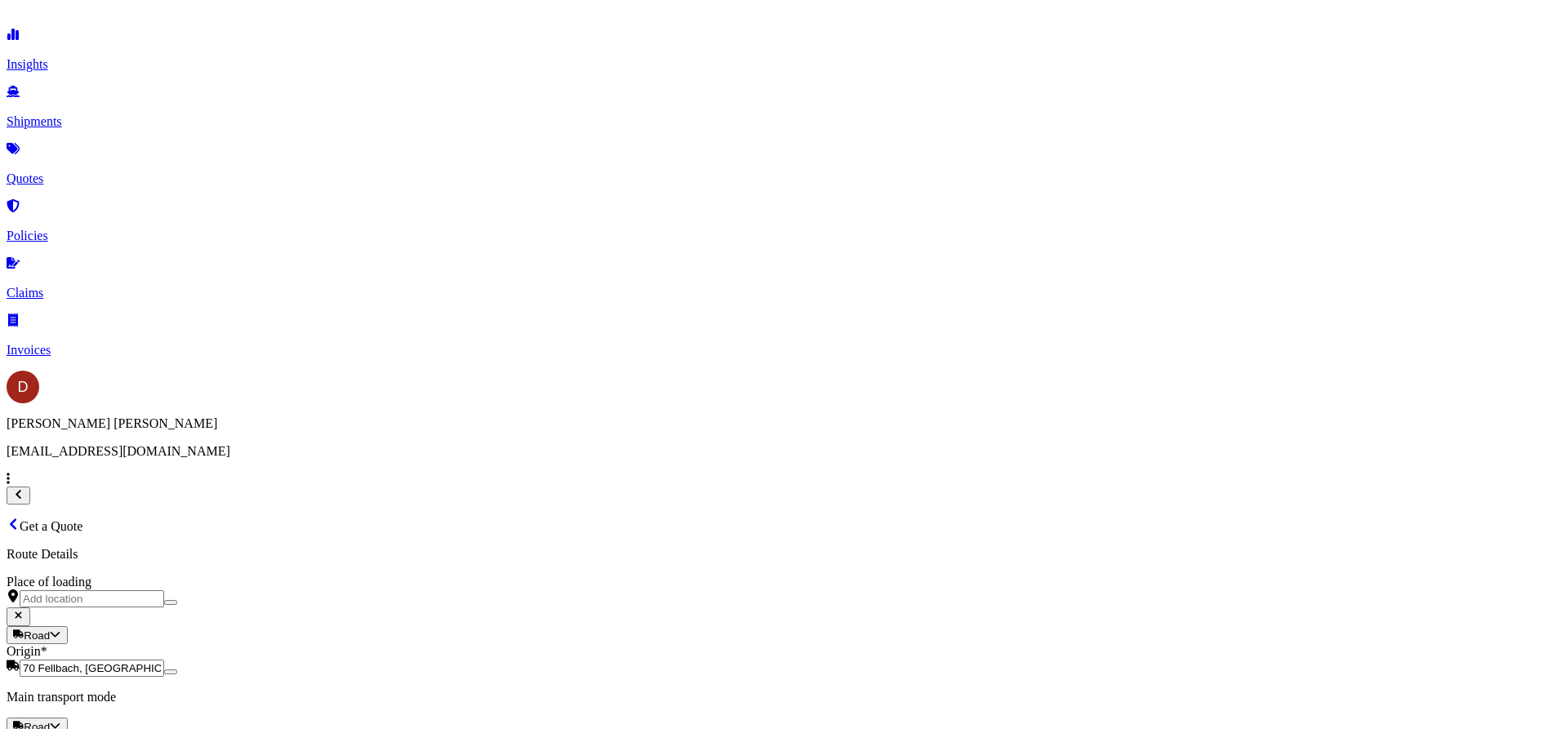
drag, startPoint x: 724, startPoint y: 293, endPoint x: 72, endPoint y: 287, distance: 652.0
type input "1593.82"
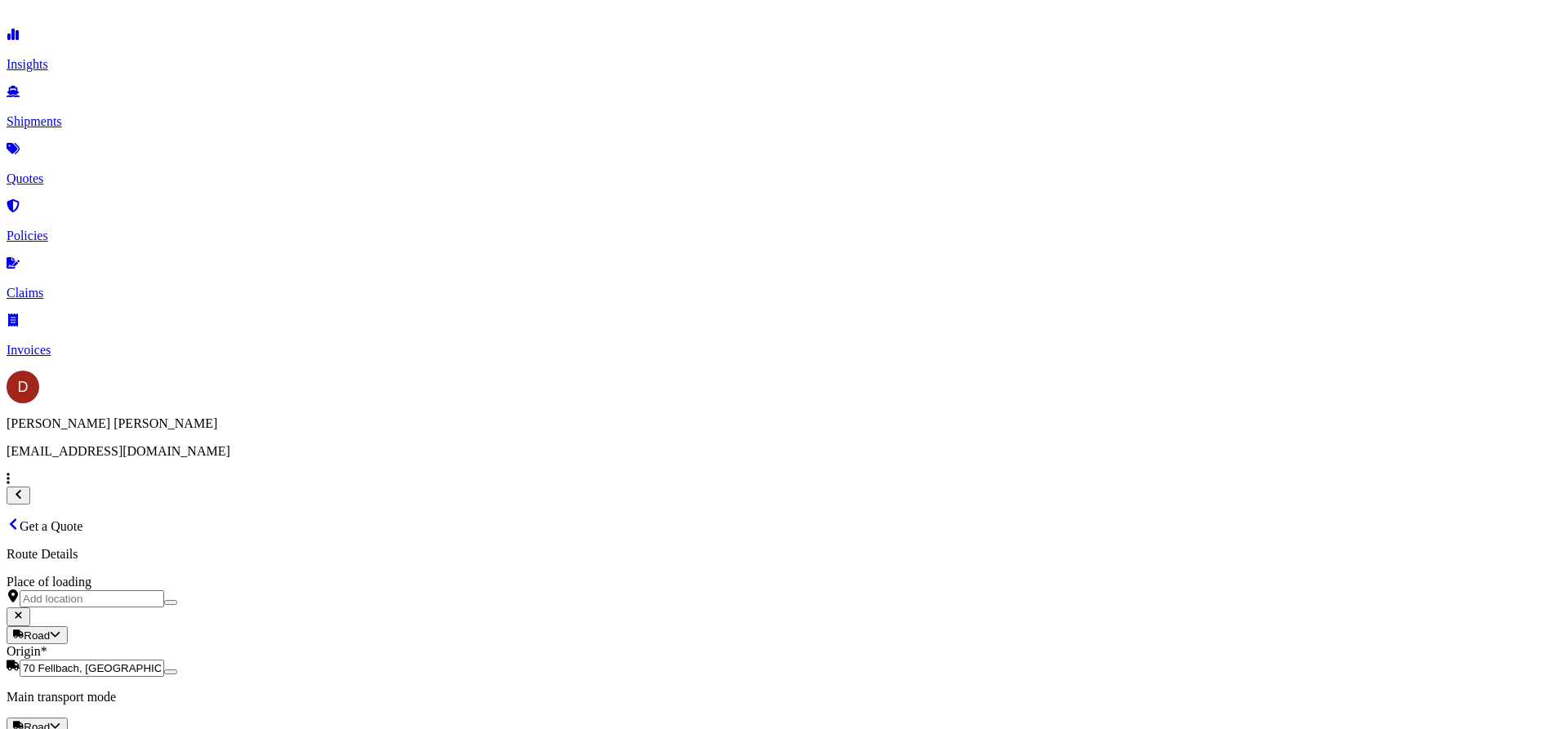
drag, startPoint x: 669, startPoint y: 419, endPoint x: 653, endPoint y: 407, distance: 20.0
paste input "D-IM2500389"
type input "D-IM2500389"
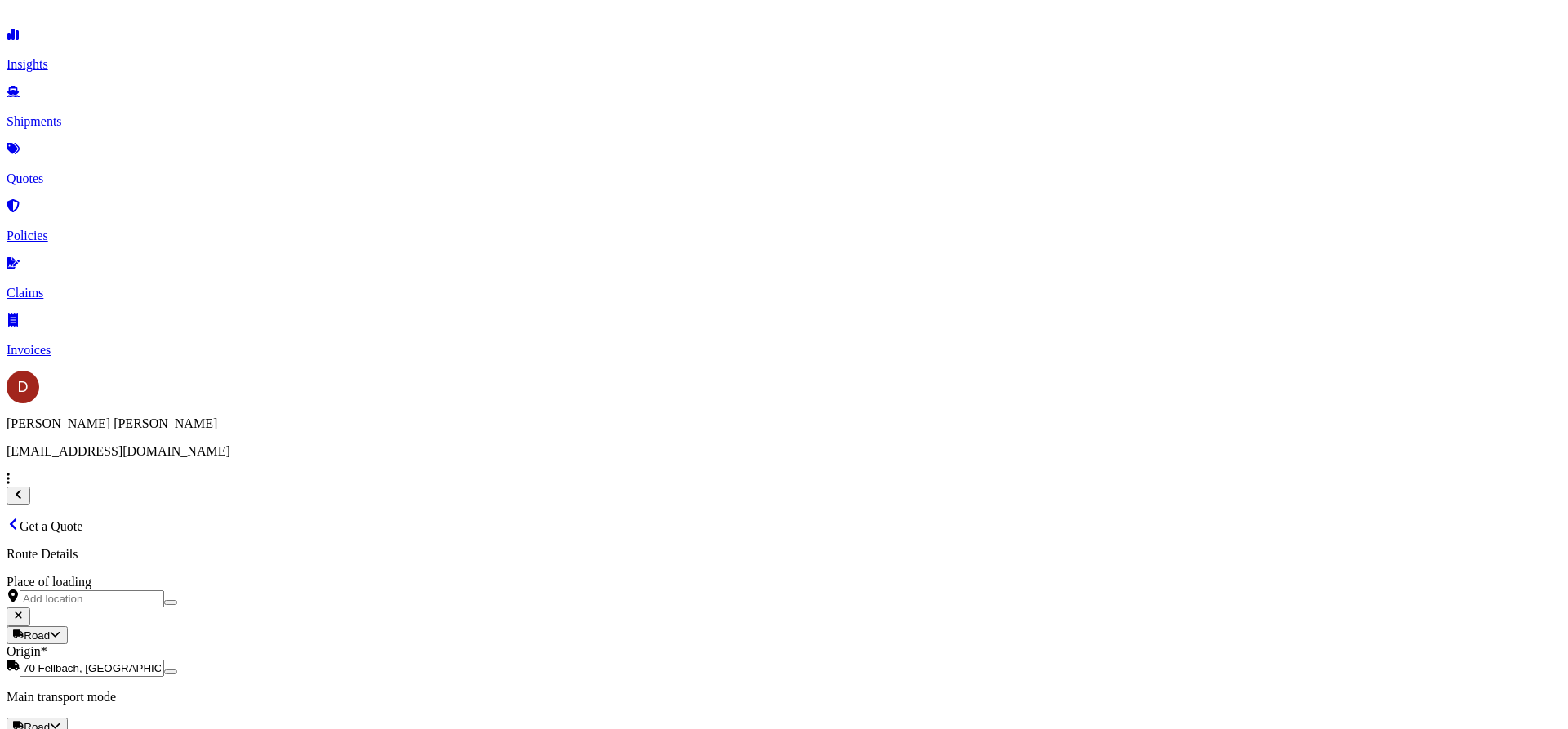
scroll to position [710, 0]
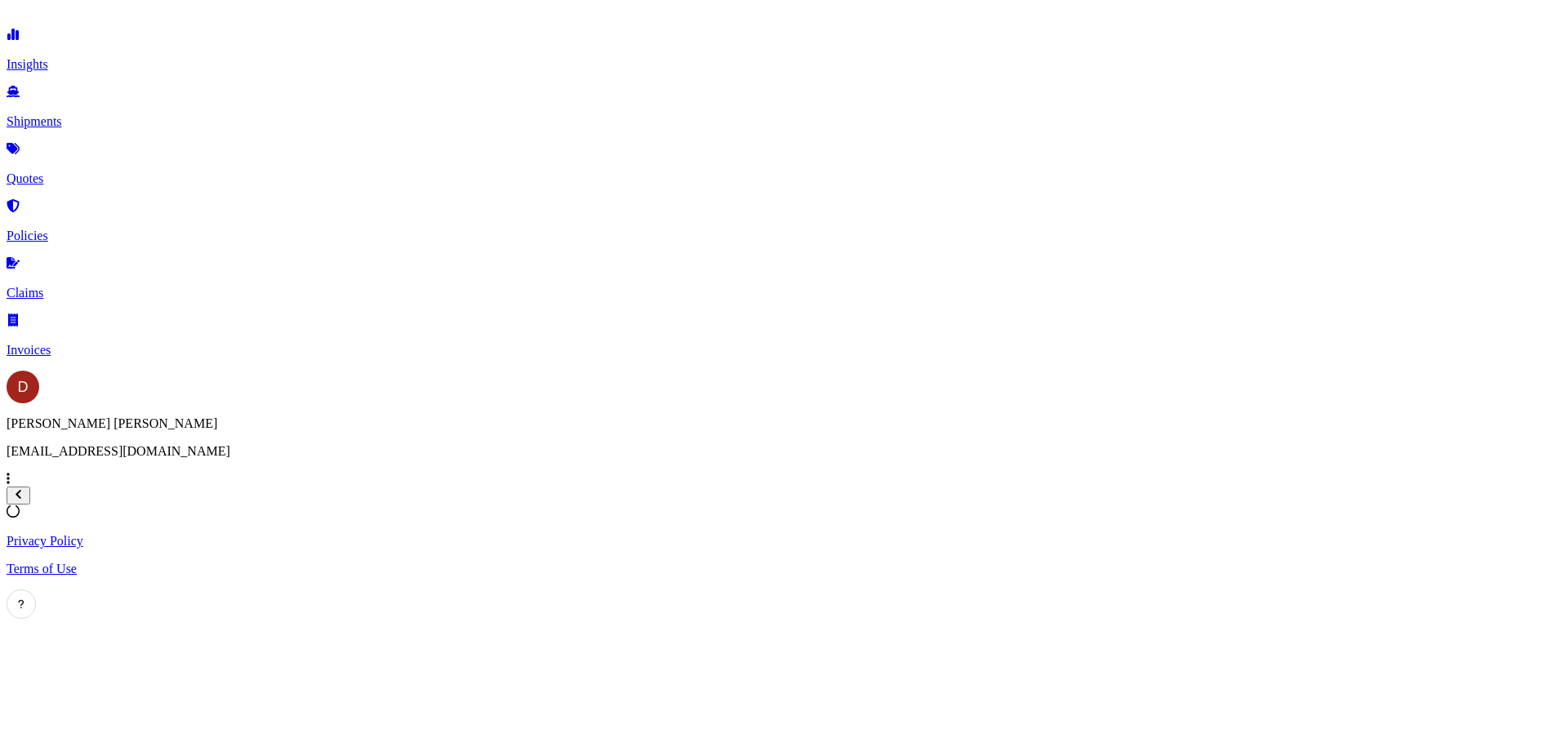
select select "Road"
select select "1"
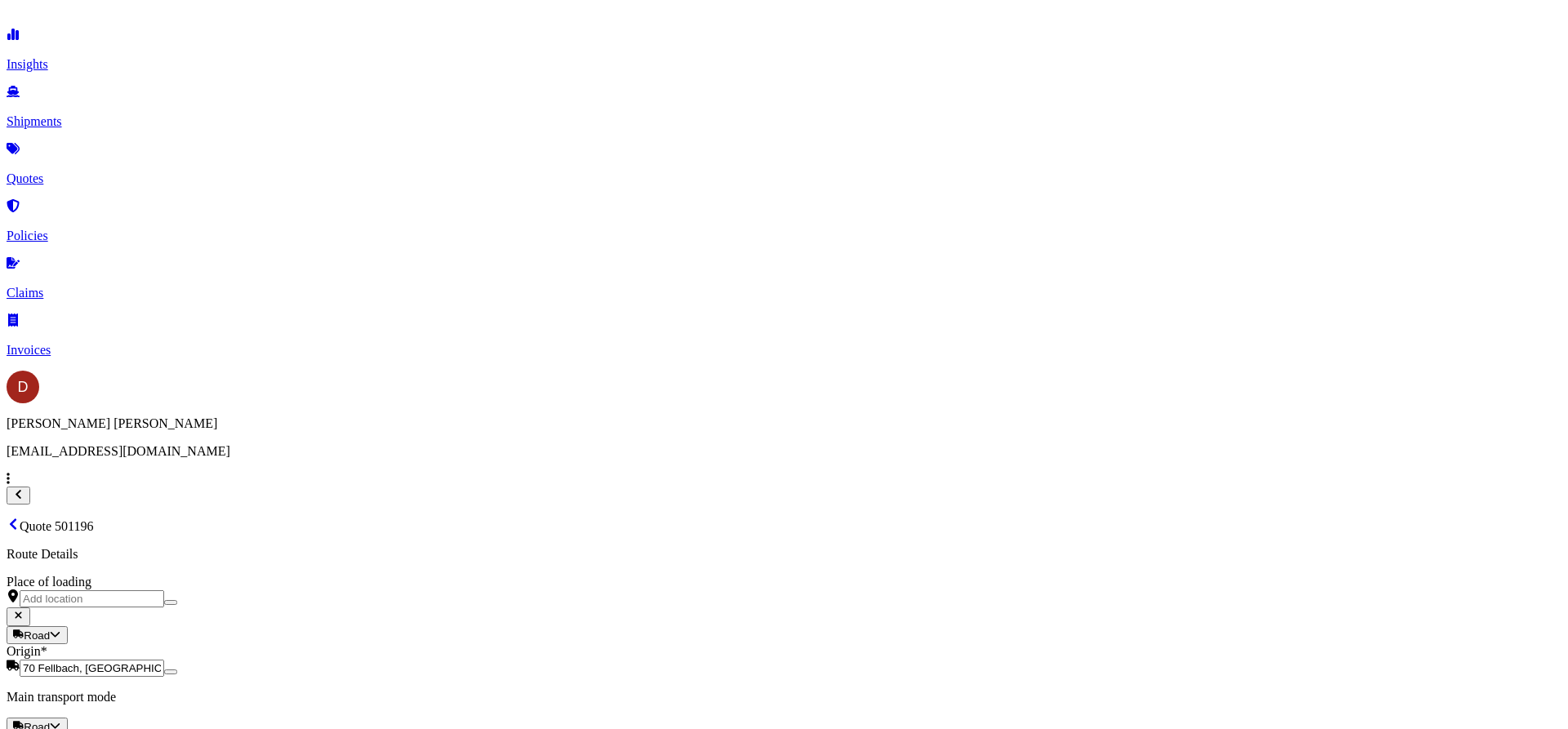
scroll to position [1847, 0]
click at [344, 300] on button "13" at bounding box center [347, 309] width 26 height 26
type input "[DATE]"
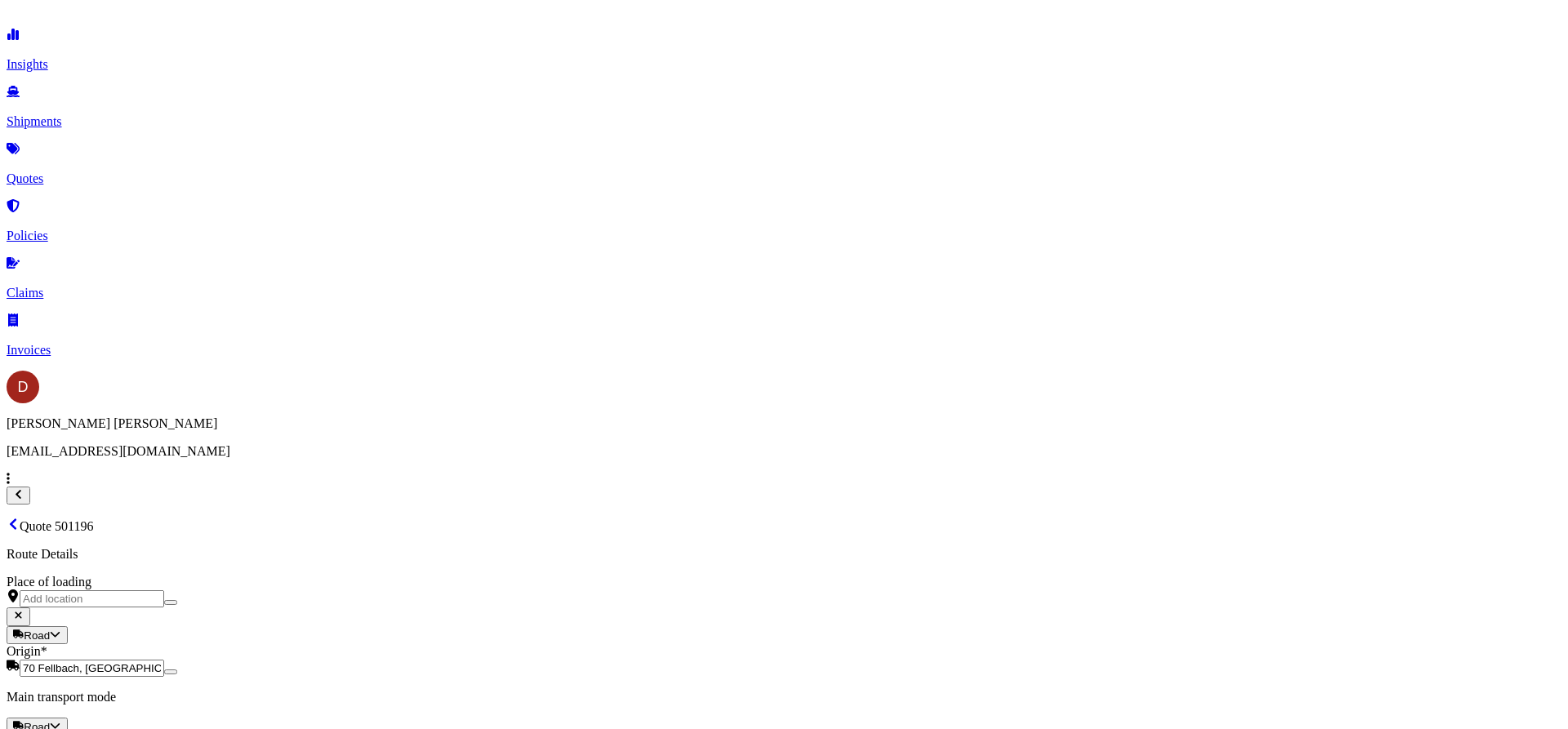
click at [841, 302] on button "15" at bounding box center [836, 309] width 26 height 26
type input "[DATE]"
